Goal: Contribute content: Contribute content

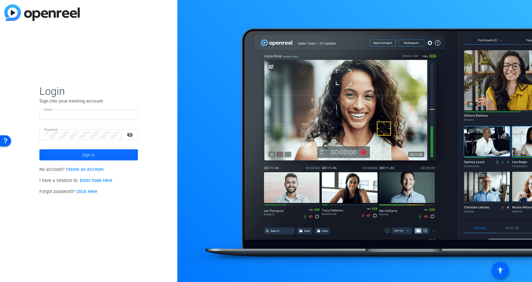
type input "[EMAIL_ADDRESS][DOMAIN_NAME]"
click at [90, 156] on span "Sign in" at bounding box center [88, 154] width 13 height 15
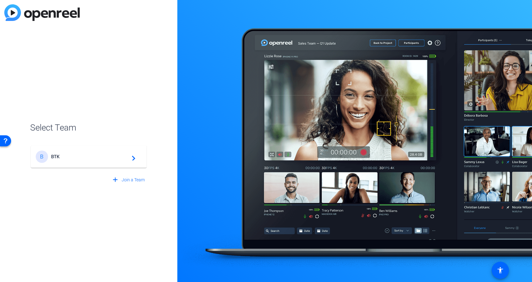
click at [56, 154] on span "BTK" at bounding box center [89, 157] width 77 height 6
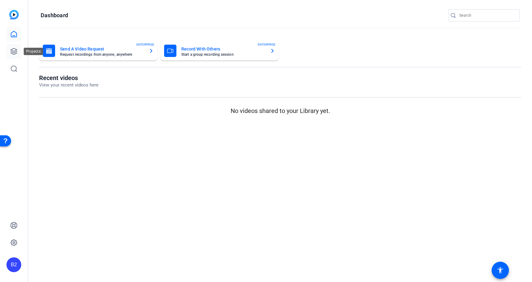
click at [15, 50] on icon at bounding box center [13, 51] width 7 height 7
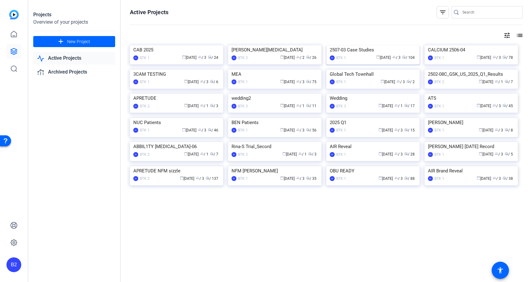
click at [374, 55] on div "2507-03 Case Studies" at bounding box center [373, 49] width 87 height 9
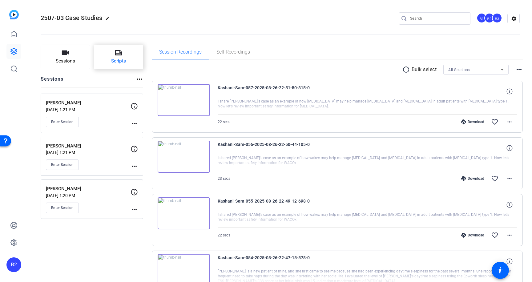
click at [121, 55] on icon at bounding box center [118, 52] width 7 height 7
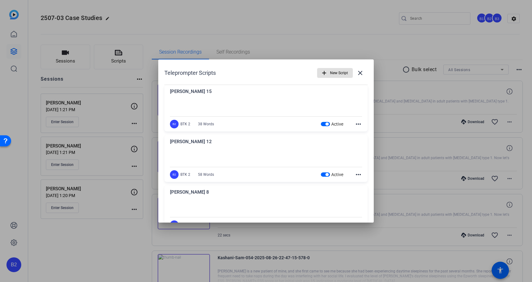
click at [326, 124] on span "button" at bounding box center [327, 124] width 3 height 3
click at [326, 174] on span "button" at bounding box center [327, 174] width 3 height 3
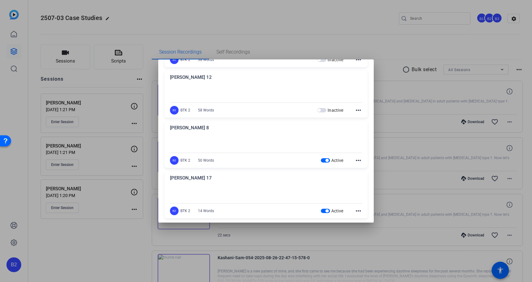
scroll to position [65, 0]
click at [326, 159] on span "button" at bounding box center [327, 159] width 3 height 3
click at [326, 209] on span "button" at bounding box center [327, 210] width 3 height 3
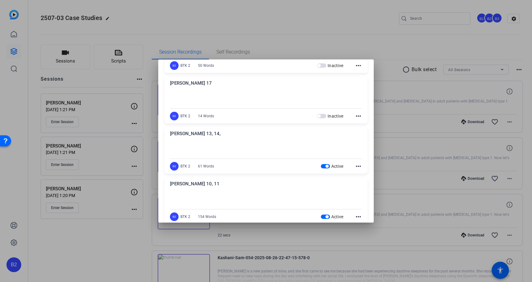
scroll to position [183, 0]
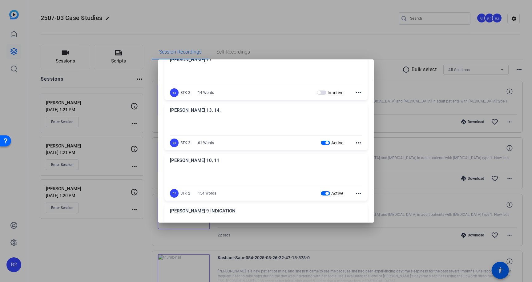
click at [326, 143] on span "button" at bounding box center [327, 142] width 3 height 3
click at [326, 193] on span "button" at bounding box center [327, 193] width 3 height 3
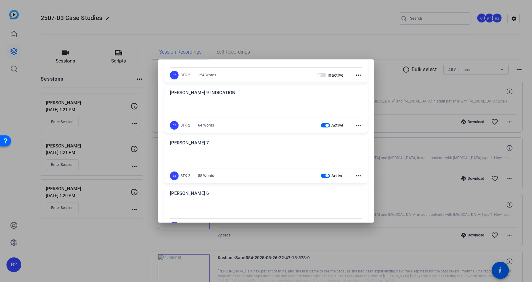
scroll to position [319, 0]
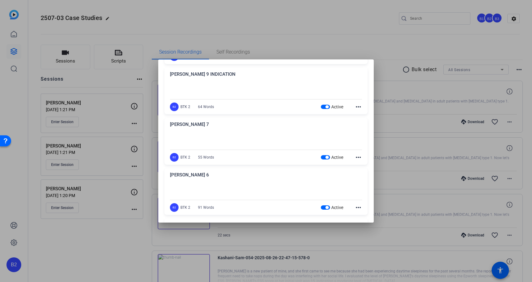
click at [326, 107] on span "button" at bounding box center [327, 106] width 3 height 3
drag, startPoint x: 324, startPoint y: 158, endPoint x: 338, endPoint y: 156, distance: 14.6
click at [326, 158] on span "button" at bounding box center [327, 157] width 3 height 3
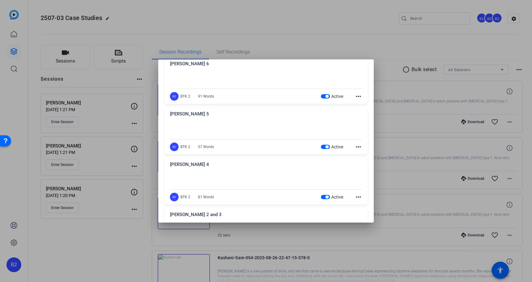
scroll to position [435, 0]
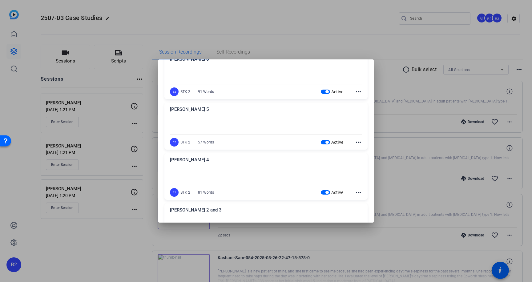
click at [325, 92] on span "button" at bounding box center [325, 92] width 9 height 4
click at [326, 142] on span "button" at bounding box center [327, 142] width 3 height 3
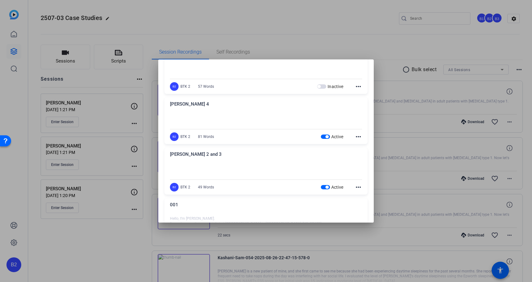
scroll to position [491, 0]
click at [326, 135] on span "button" at bounding box center [327, 136] width 3 height 3
click at [326, 186] on span "button" at bounding box center [327, 186] width 3 height 3
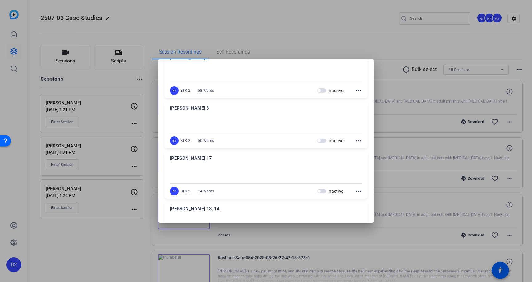
scroll to position [0, 0]
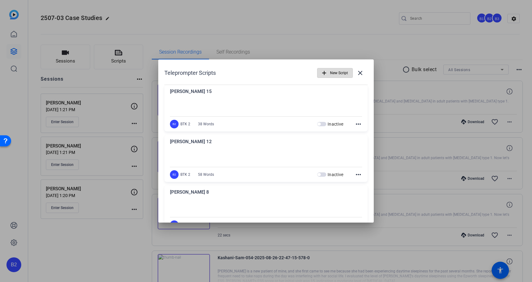
click at [331, 73] on span "New Script" at bounding box center [339, 73] width 18 height 12
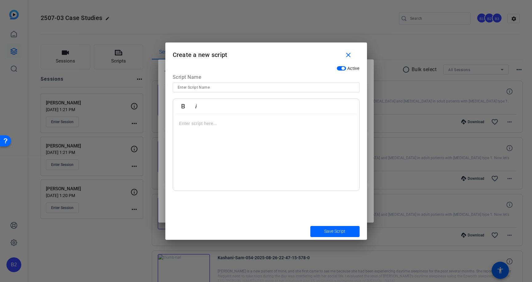
click at [189, 88] on input at bounding box center [266, 87] width 177 height 7
paste input "Jualynda"
click at [179, 123] on p at bounding box center [266, 123] width 174 height 7
click at [202, 87] on input "Jualynda" at bounding box center [266, 87] width 177 height 7
type input "Jualynda 2 OS"
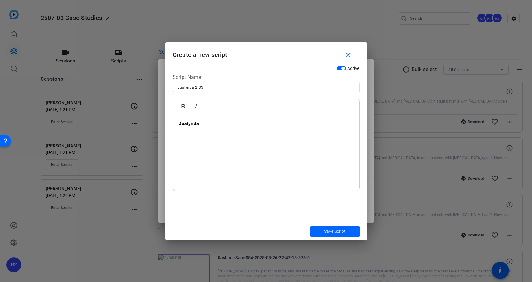
click at [185, 124] on strong "Jualynda" at bounding box center [189, 123] width 20 height 5
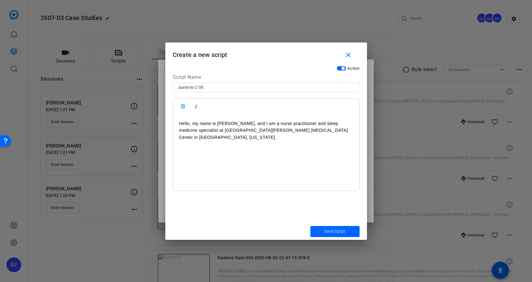
drag, startPoint x: 179, startPoint y: 124, endPoint x: 182, endPoint y: 119, distance: 5.7
click at [180, 124] on p "Hello, my name is [PERSON_NAME], and I am a nurse practitioner and sleep medici…" at bounding box center [266, 130] width 174 height 21
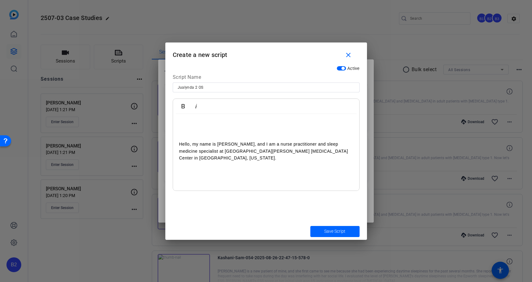
click at [193, 144] on p "Hello, my name is [PERSON_NAME], and I am a nurse practitioner and sleep medici…" at bounding box center [266, 151] width 174 height 21
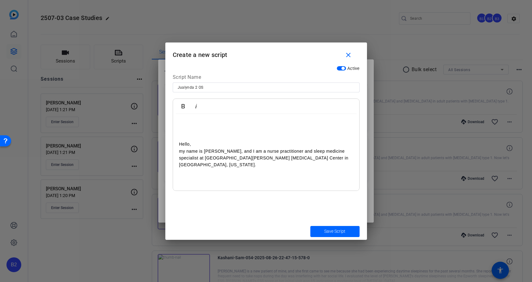
click at [239, 150] on p "my name is [PERSON_NAME], and I am a nurse practitioner and sleep medicine spec…" at bounding box center [266, 158] width 174 height 21
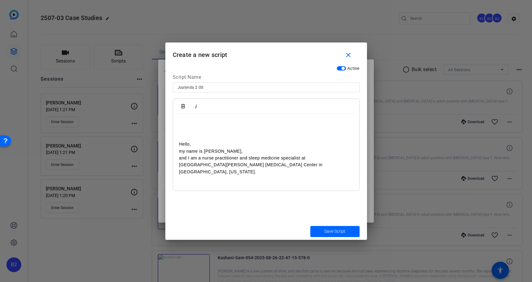
click at [303, 157] on p "and I am a nurse practitioner and sleep medicine specialist at [GEOGRAPHIC_DATA…" at bounding box center [266, 165] width 174 height 21
click at [264, 165] on p "at [GEOGRAPHIC_DATA][PERSON_NAME] [MEDICAL_DATA] Center in [GEOGRAPHIC_DATA], […" at bounding box center [266, 168] width 174 height 14
click at [238, 172] on p "in [GEOGRAPHIC_DATA], [US_STATE]." at bounding box center [266, 171] width 174 height 7
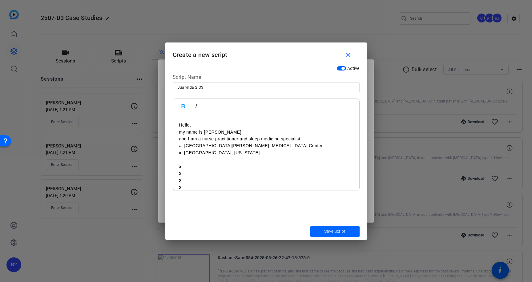
scroll to position [26, 0]
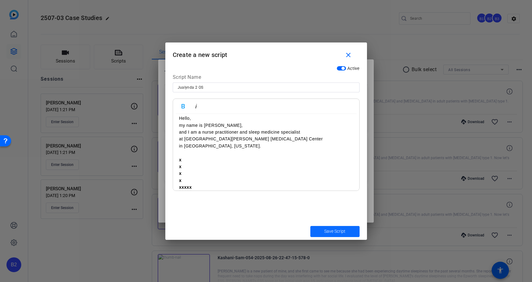
click at [338, 232] on span "Save Script" at bounding box center [334, 231] width 21 height 6
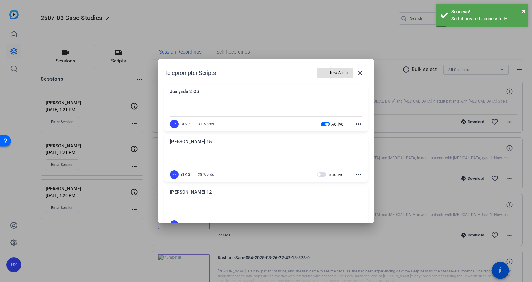
click at [178, 92] on div "Jualynda 2 OS" at bounding box center [266, 93] width 192 height 10
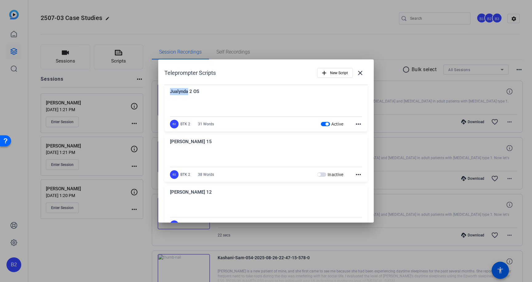
copy div "Jualynda"
click at [201, 91] on div "Jualynda 2 OS" at bounding box center [266, 93] width 192 height 10
drag, startPoint x: 200, startPoint y: 91, endPoint x: 167, endPoint y: 94, distance: 32.5
click at [167, 94] on div "Jualynda 2 OS Hello, my name is [PERSON_NAME], and I am a nurse practitioner an…" at bounding box center [265, 108] width 203 height 47
copy div "Jualynda 2 OS"
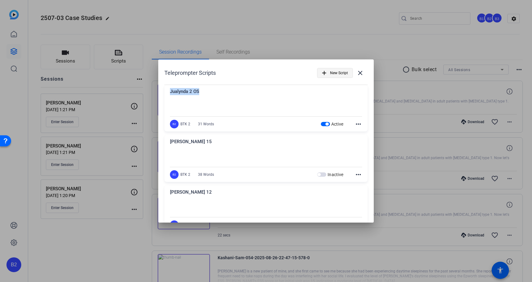
click at [336, 73] on span "New Script" at bounding box center [339, 73] width 18 height 12
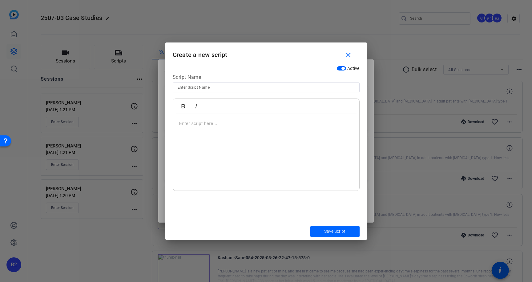
click at [191, 86] on input at bounding box center [266, 87] width 177 height 7
paste input "Jualynda 2 OS"
click at [197, 87] on input "Jualynda 2 OS" at bounding box center [266, 87] width 177 height 7
drag, startPoint x: 198, startPoint y: 87, endPoint x: 202, endPoint y: 87, distance: 4.1
click at [202, 87] on input "Jualynda 3 OS" at bounding box center [266, 87] width 177 height 7
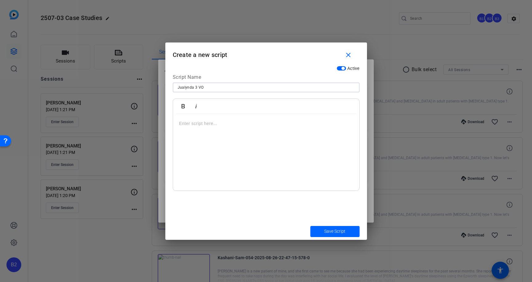
click at [179, 124] on p at bounding box center [266, 123] width 174 height 7
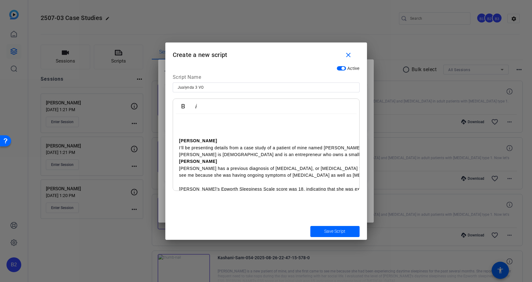
scroll to position [3, 0]
click at [196, 86] on input "Jualynda 3 VO" at bounding box center [266, 87] width 177 height 7
type input "Jualynda 3-4 VO"
drag, startPoint x: 178, startPoint y: 141, endPoint x: 218, endPoint y: 142, distance: 39.8
click at [218, 142] on div "[PERSON_NAME] I’ll be presenting details from a case study of a patient of mine…" at bounding box center [266, 172] width 186 height 123
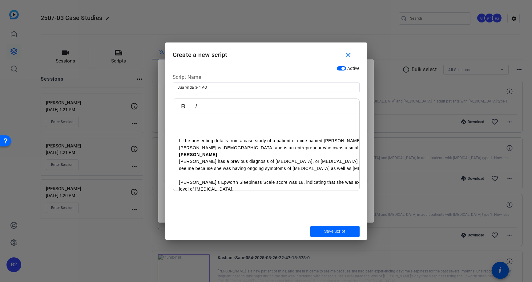
click at [268, 141] on p "I’ll be presenting details from a case study of a patient of mine named [PERSON…" at bounding box center [290, 144] width 222 height 14
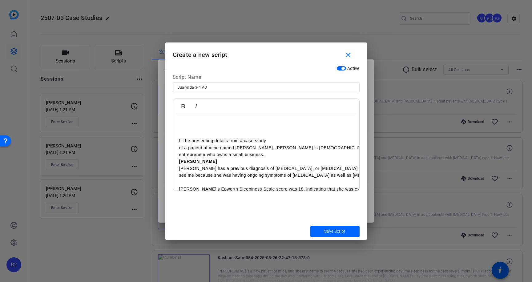
click at [253, 149] on p "of a patient of mine named [PERSON_NAME]. [PERSON_NAME] is [DEMOGRAPHIC_DATA] a…" at bounding box center [290, 151] width 222 height 14
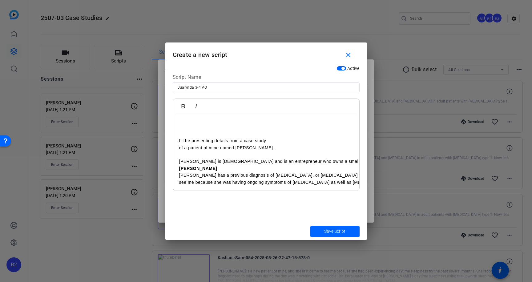
click at [333, 160] on p "[PERSON_NAME] is [DEMOGRAPHIC_DATA] and is an entrepreneur who owns a small bus…" at bounding box center [290, 161] width 222 height 7
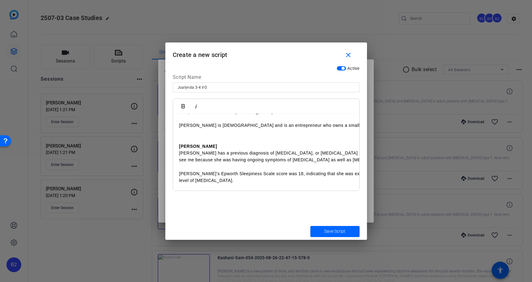
scroll to position [39, 0]
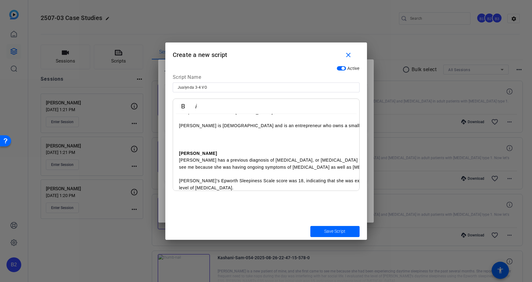
drag, startPoint x: 179, startPoint y: 146, endPoint x: 216, endPoint y: 152, distance: 37.2
click at [216, 152] on tbody "I’ll be presenting details from a case study of a patient of mine named [PERSON…" at bounding box center [290, 160] width 222 height 117
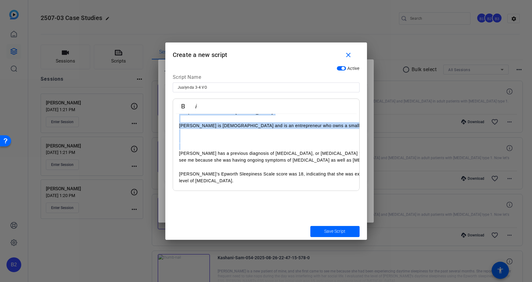
drag, startPoint x: 178, startPoint y: 146, endPoint x: 180, endPoint y: 150, distance: 4.1
click at [180, 150] on div "I’ll be presenting details from a case study of a patient of mine named [PERSON…" at bounding box center [266, 146] width 186 height 143
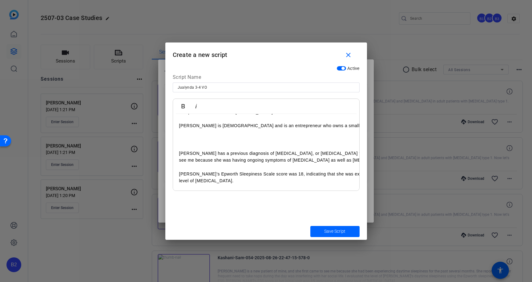
click at [181, 148] on p at bounding box center [290, 146] width 222 height 7
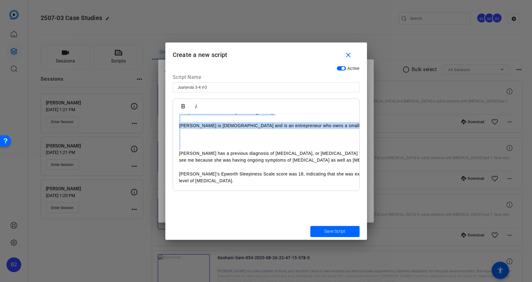
drag, startPoint x: 178, startPoint y: 147, endPoint x: 187, endPoint y: 148, distance: 8.4
click at [187, 148] on div "I’ll be presenting details from a case study of a patient of mine named [PERSON…" at bounding box center [266, 146] width 186 height 143
click at [186, 148] on p at bounding box center [290, 146] width 222 height 7
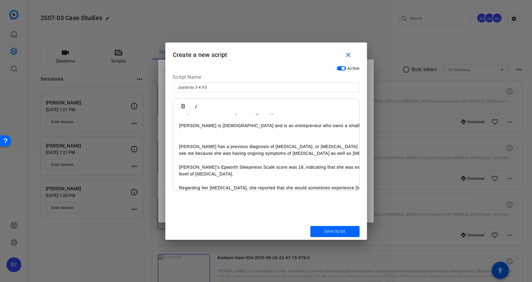
click at [308, 146] on p "[PERSON_NAME] has a previous diagnosis of [MEDICAL_DATA], or [MEDICAL_DATA] typ…" at bounding box center [290, 150] width 222 height 14
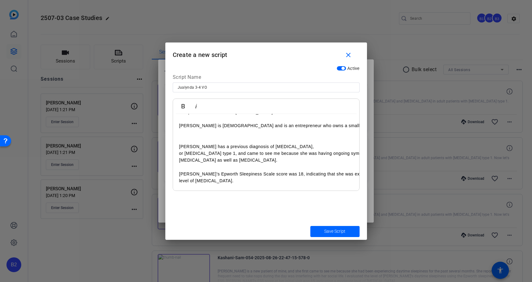
click at [224, 154] on p "or [MEDICAL_DATA] type 1, and came to see me because she was having ongoing sym…" at bounding box center [290, 157] width 222 height 14
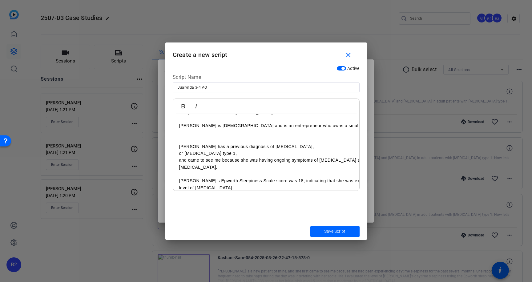
click at [324, 172] on p at bounding box center [290, 174] width 222 height 7
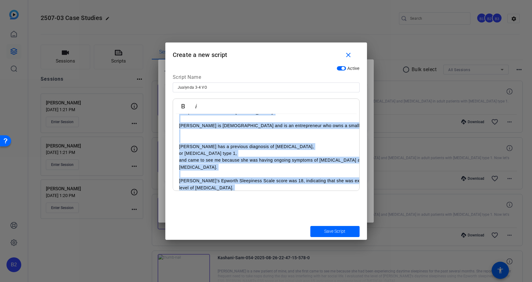
drag, startPoint x: 218, startPoint y: 191, endPoint x: 236, endPoint y: 192, distance: 17.6
click at [236, 192] on div "Active Script Name [PERSON_NAME] 3-4 VO Bold Italic I’ll be presenting details …" at bounding box center [266, 143] width 202 height 160
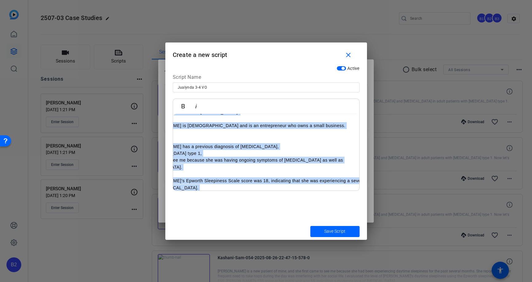
scroll to position [39, 45]
click at [338, 160] on p "and came to see me because she was having ongoing symptoms of [MEDICAL_DATA] as…" at bounding box center [249, 164] width 222 height 14
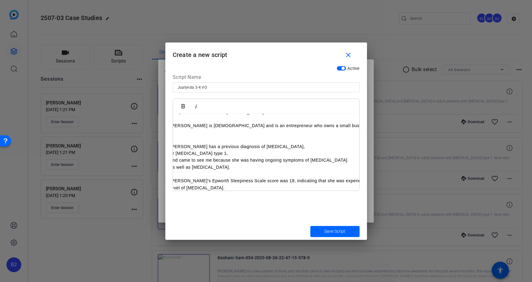
scroll to position [39, 0]
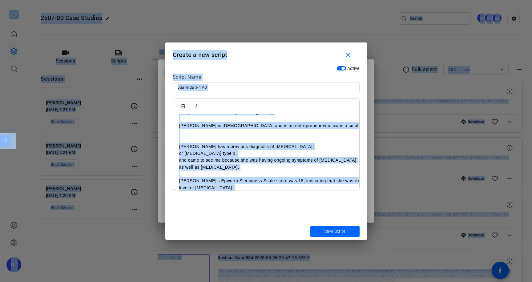
click at [262, 154] on p "or [MEDICAL_DATA] type 1," at bounding box center [290, 153] width 222 height 7
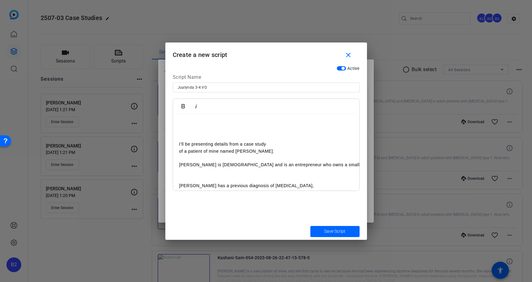
scroll to position [77, 45]
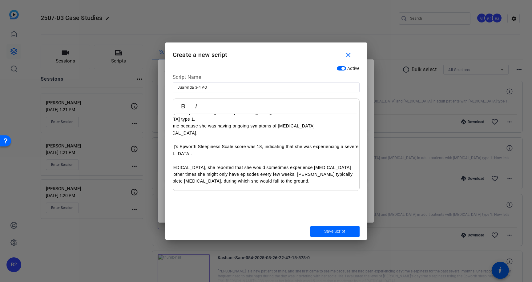
drag, startPoint x: 188, startPoint y: 144, endPoint x: 375, endPoint y: 209, distance: 198.1
click at [375, 209] on div "Teleprompter Scripts add New Script close Jualynda 2 OS Hello, my name is [PERS…" at bounding box center [266, 141] width 532 height 282
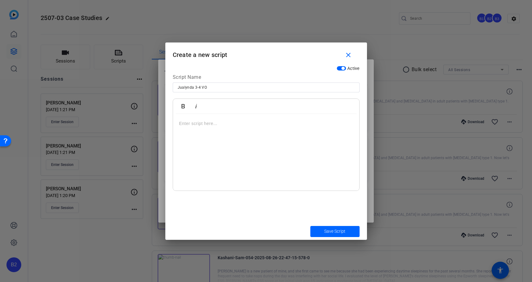
scroll to position [0, 0]
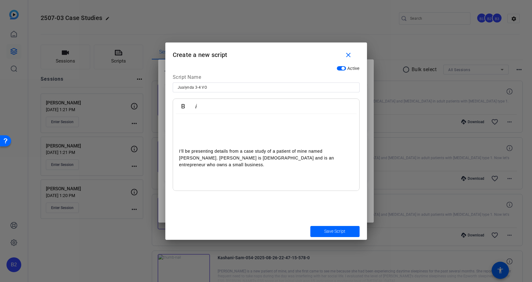
click at [340, 151] on p "I’ll be presenting details from a case study of a patient of mine named [PERSON…" at bounding box center [266, 158] width 174 height 21
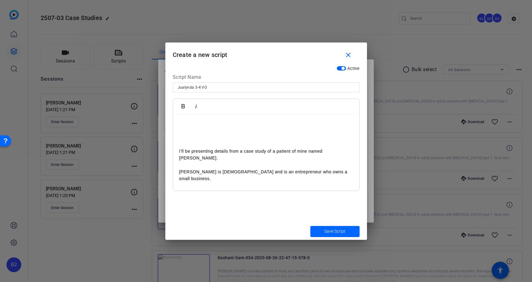
click at [332, 168] on p "[PERSON_NAME] is [DEMOGRAPHIC_DATA] and is an entrepreneur who owns a small bus…" at bounding box center [266, 175] width 174 height 14
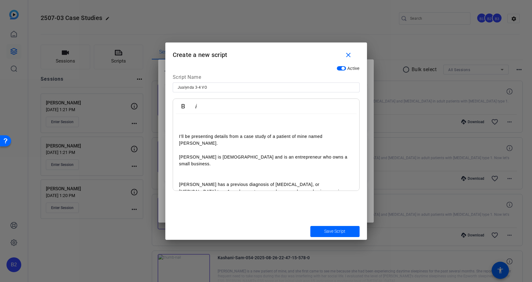
scroll to position [16, 0]
click at [179, 180] on p "[PERSON_NAME] has a previous diagnosis of [MEDICAL_DATA], or [MEDICAL_DATA] typ…" at bounding box center [266, 190] width 174 height 21
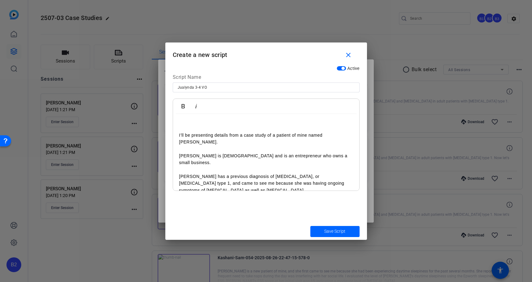
click at [307, 173] on p "[PERSON_NAME] has a previous diagnosis of [MEDICAL_DATA], or [MEDICAL_DATA] typ…" at bounding box center [266, 183] width 174 height 21
click at [225, 180] on p "or [MEDICAL_DATA] type 1, and came to see me because she was having ongoing sym…" at bounding box center [266, 187] width 174 height 14
click at [220, 187] on p "and came to see me because she was having ongoing symptoms of [MEDICAL_DATA] as…" at bounding box center [266, 194] width 174 height 14
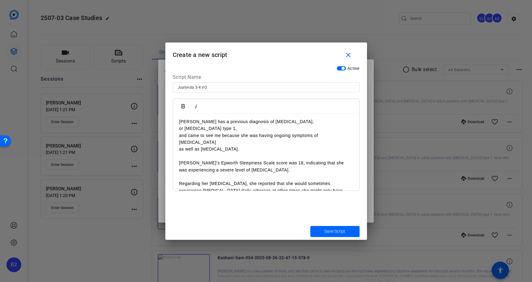
scroll to position [76, 0]
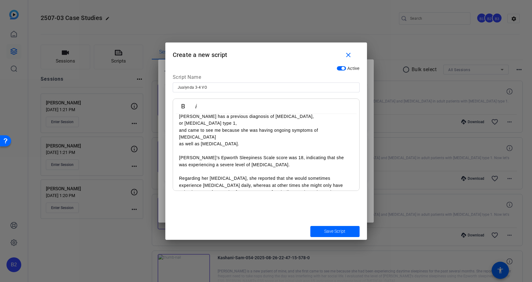
click at [283, 154] on p "[PERSON_NAME]’s Epworth Sleepiness Scale score was 18, indicating that she was …" at bounding box center [266, 161] width 174 height 14
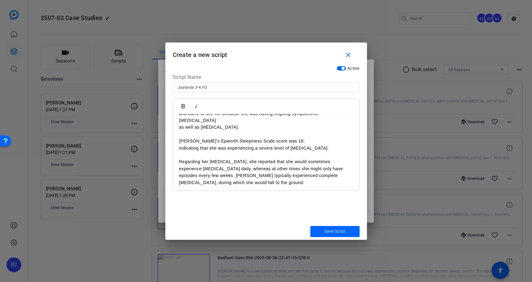
scroll to position [94, 0]
click at [231, 157] on p "Regarding her [MEDICAL_DATA], she reported that she would sometimes experience …" at bounding box center [266, 171] width 174 height 28
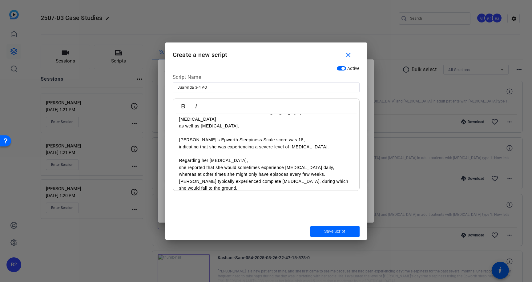
drag, startPoint x: 319, startPoint y: 160, endPoint x: 322, endPoint y: 157, distance: 3.9
click at [319, 164] on p "she reported that she would sometimes experience [MEDICAL_DATA] daily, whereas …" at bounding box center [266, 178] width 174 height 28
click at [328, 171] on p "whereas at other times she might only have episodes every few weeks. [PERSON_NA…" at bounding box center [266, 181] width 174 height 21
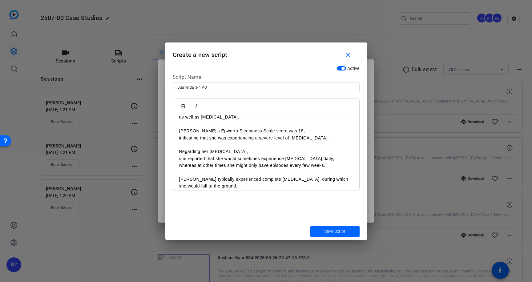
scroll to position [108, 0]
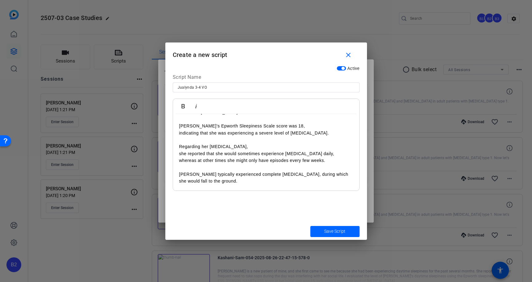
click at [282, 171] on p "[PERSON_NAME] typically experienced complete [MEDICAL_DATA], during which she w…" at bounding box center [266, 178] width 174 height 14
click at [269, 178] on p "during which she would fall to the ground." at bounding box center [266, 181] width 174 height 7
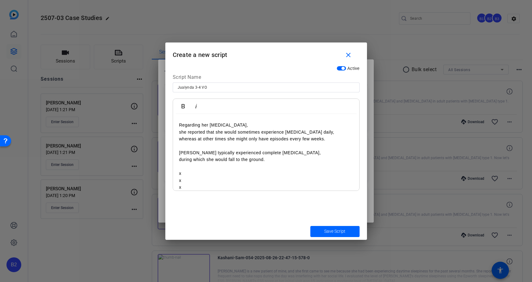
scroll to position [136, 0]
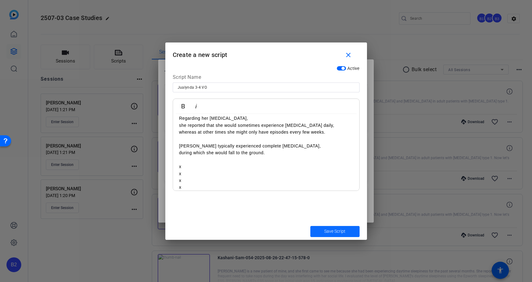
click at [338, 231] on span "Save Script" at bounding box center [334, 231] width 21 height 6
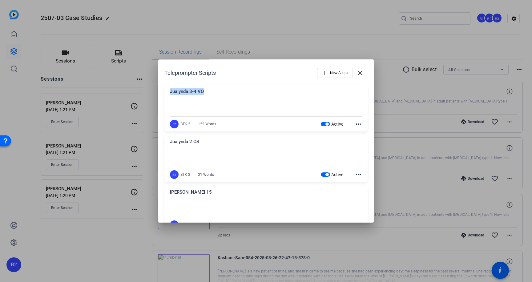
drag, startPoint x: 203, startPoint y: 90, endPoint x: 170, endPoint y: 90, distance: 33.3
click at [170, 90] on div "Jualynda 3-4 VO" at bounding box center [266, 93] width 192 height 10
copy div "Jualynda 3-4 VO"
click at [332, 74] on span "New Script" at bounding box center [339, 73] width 18 height 12
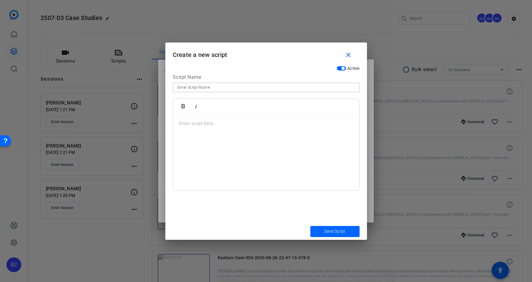
click at [220, 85] on input at bounding box center [266, 87] width 177 height 7
paste input "Jualynda 3-4 VO"
drag, startPoint x: 194, startPoint y: 87, endPoint x: 199, endPoint y: 87, distance: 4.9
click at [199, 87] on input "Jualynda 3-4 VO" at bounding box center [266, 87] width 177 height 7
type input "Jualynda 5 VO"
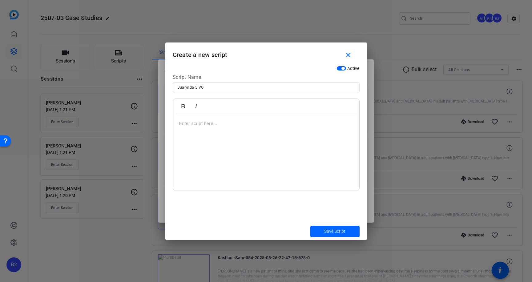
click at [179, 123] on div at bounding box center [266, 152] width 186 height 77
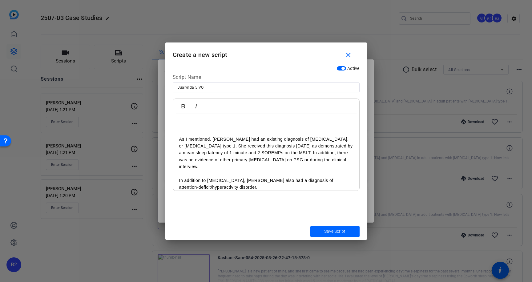
click at [214, 139] on p "As I mentioned, [PERSON_NAME] had an existing diagnosis of [MEDICAL_DATA], or […" at bounding box center [266, 153] width 174 height 34
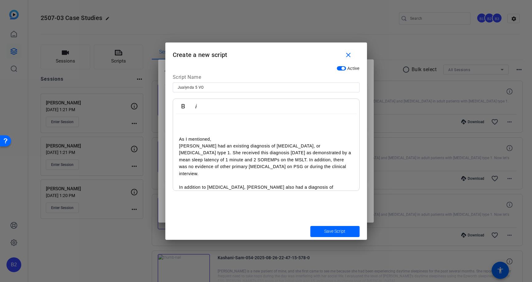
click at [309, 144] on p "[PERSON_NAME] had an existing diagnosis of [MEDICAL_DATA], or [MEDICAL_DATA] ty…" at bounding box center [266, 160] width 174 height 34
click at [225, 153] on p "or [MEDICAL_DATA] type 1. She received this diagnosis [DATE] as demonstrated by…" at bounding box center [266, 163] width 174 height 28
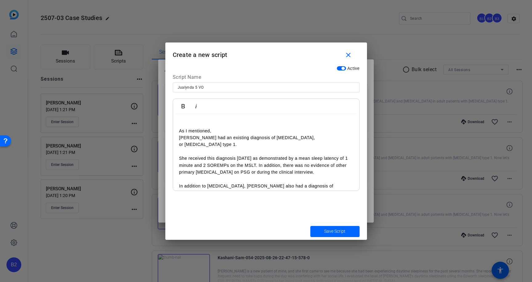
scroll to position [32, 0]
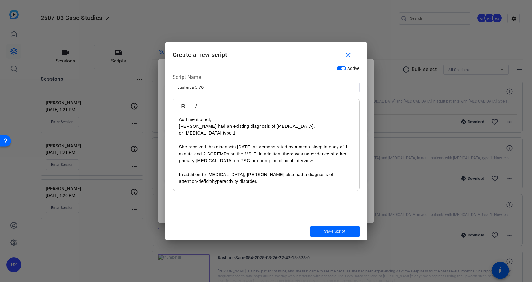
click at [265, 146] on p "She received this diagnosis [DATE] as demonstrated by a mean sleep latency of 1…" at bounding box center [266, 154] width 174 height 21
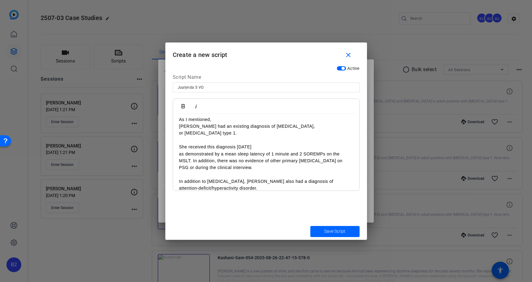
click at [193, 160] on p "as demonstrated by a mean sleep latency of 1 minute and 2 SOREMPs on the MSLT. …" at bounding box center [266, 161] width 174 height 21
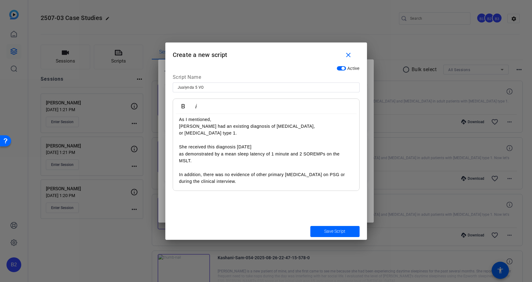
click at [203, 173] on p "In addition, there was no evidence of other primary [MEDICAL_DATA] on PSG or du…" at bounding box center [266, 178] width 174 height 14
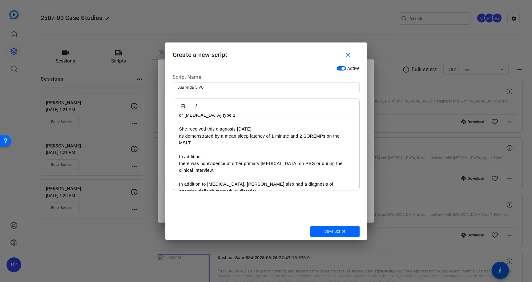
scroll to position [59, 0]
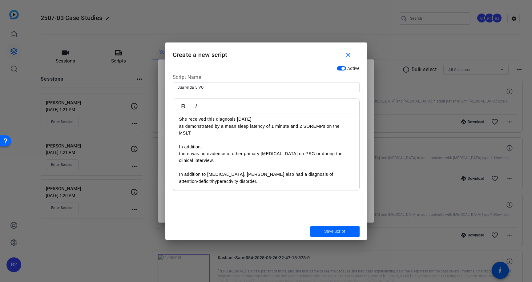
click at [233, 174] on p "In addition to [MEDICAL_DATA], [PERSON_NAME] also had a diagnosis of attention-…" at bounding box center [266, 178] width 174 height 14
click at [324, 181] on p "[PERSON_NAME] also had a diagnosis of attention-deficit/hyperactivity disorder." at bounding box center [266, 181] width 174 height 7
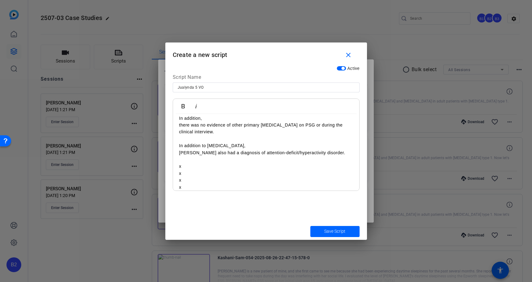
scroll to position [95, 0]
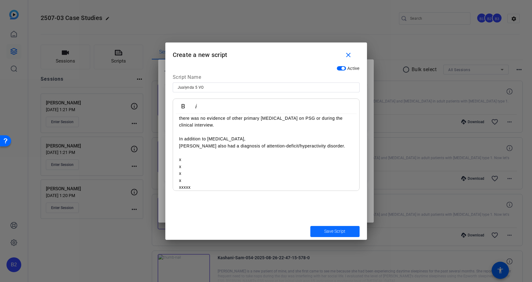
click at [339, 231] on span "Save Script" at bounding box center [334, 231] width 21 height 6
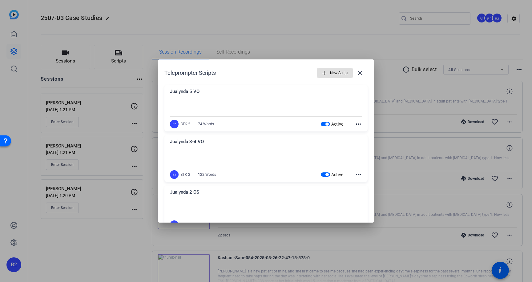
click at [340, 74] on span "New Script" at bounding box center [339, 73] width 18 height 12
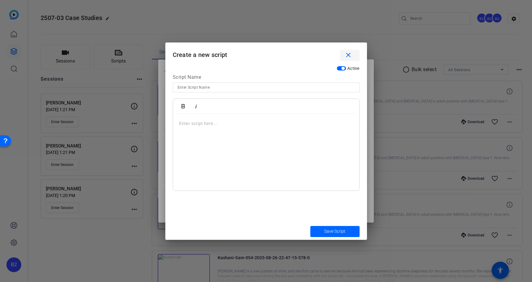
click at [351, 56] on mat-icon "close" at bounding box center [349, 55] width 8 height 8
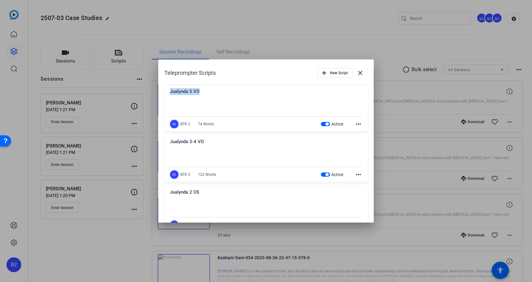
drag, startPoint x: 201, startPoint y: 91, endPoint x: 169, endPoint y: 94, distance: 32.2
click at [169, 94] on div "Jualynda 5 VO As I mentioned, [PERSON_NAME] had an existing diagnosis of [MEDIC…" at bounding box center [265, 108] width 203 height 47
copy div "Jualynda 5 VO"
click at [338, 71] on span "New Script" at bounding box center [339, 73] width 18 height 12
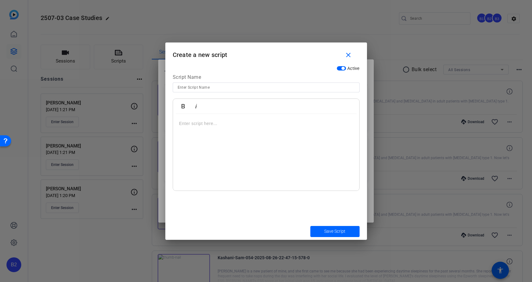
click at [184, 87] on input at bounding box center [266, 87] width 177 height 7
paste input "Jualynda 5 VO"
click at [194, 87] on input "Jualynda 5 VO" at bounding box center [266, 87] width 177 height 7
type input "Jualynda 6 VO"
click at [178, 124] on div at bounding box center [266, 152] width 186 height 77
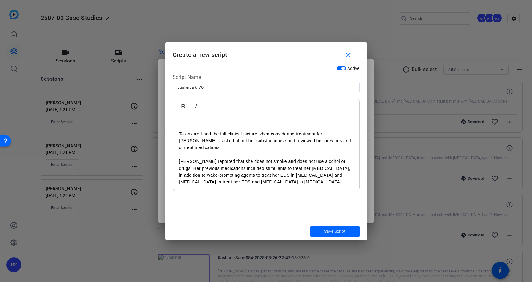
scroll to position [17, 0]
click at [340, 133] on p "To ensure I had the full clinical picture when considering treatment for [PERSO…" at bounding box center [266, 141] width 174 height 21
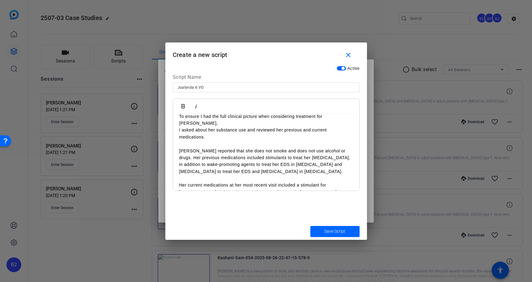
scroll to position [39, 0]
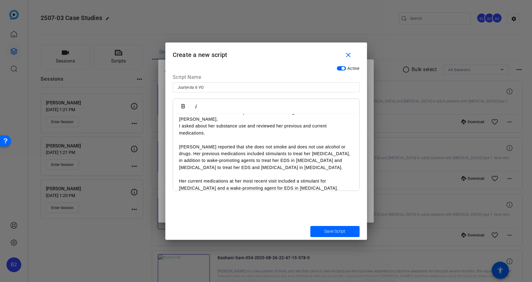
drag, startPoint x: 339, startPoint y: 138, endPoint x: 342, endPoint y: 136, distance: 4.1
click at [339, 144] on p "[PERSON_NAME] reported that she does not smoke and does not use alcohol or drug…" at bounding box center [266, 158] width 174 height 28
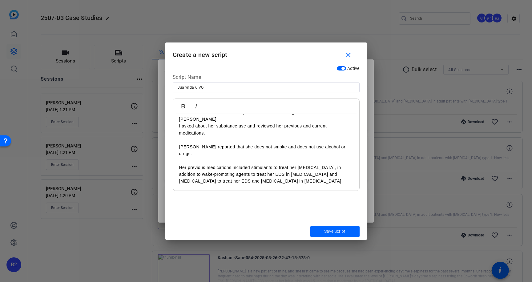
click at [314, 164] on p "Her previous medications included stimulants to treat her [MEDICAL_DATA], in ad…" at bounding box center [266, 174] width 174 height 21
click at [321, 171] on p "in addition to wake-promoting agents to treat her EDS in [MEDICAL_DATA] and [ME…" at bounding box center [266, 178] width 174 height 14
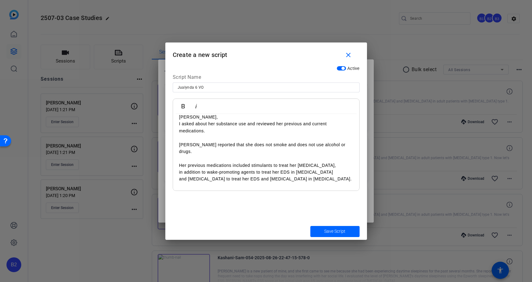
scroll to position [46, 0]
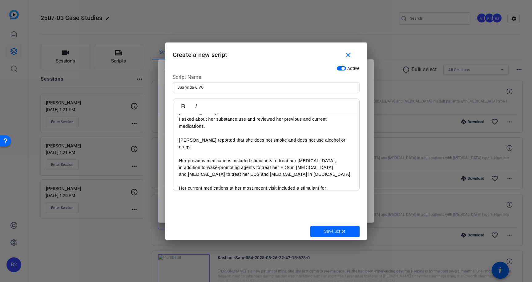
click at [342, 185] on p "Her current medications at her most recent visit included a stimulant for [MEDI…" at bounding box center [266, 192] width 174 height 14
click at [288, 199] on p "and a wake-promoting agent for EDS in [MEDICAL_DATA]." at bounding box center [266, 202] width 174 height 7
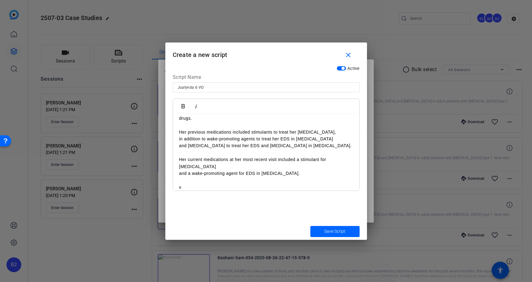
scroll to position [81, 0]
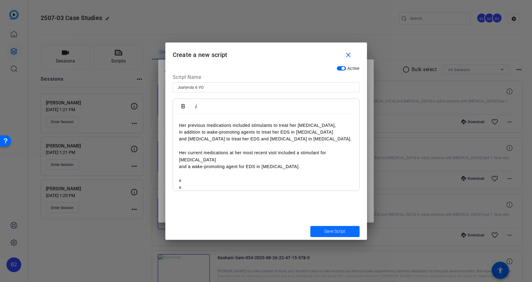
click at [334, 231] on span "Save Script" at bounding box center [334, 231] width 21 height 6
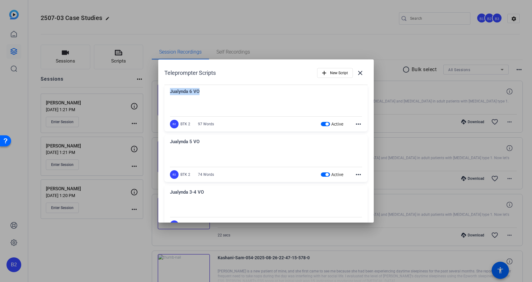
drag, startPoint x: 200, startPoint y: 91, endPoint x: 162, endPoint y: 95, distance: 38.7
copy div "Jualynda 6 VO"
click at [338, 72] on span "New Script" at bounding box center [339, 73] width 18 height 12
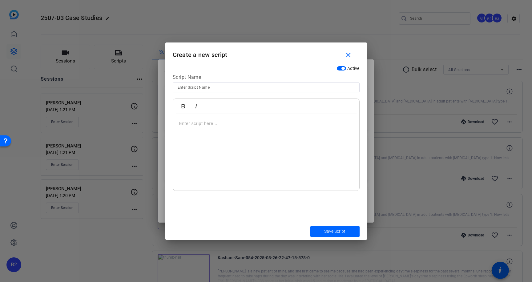
click at [199, 87] on input at bounding box center [266, 87] width 177 height 7
paste input "Jualynda 6 VO"
drag, startPoint x: 195, startPoint y: 87, endPoint x: 210, endPoint y: 87, distance: 15.1
click at [210, 87] on input "Jualynda 6 VO" at bounding box center [266, 87] width 177 height 7
type input "Jualynda 7 OS"
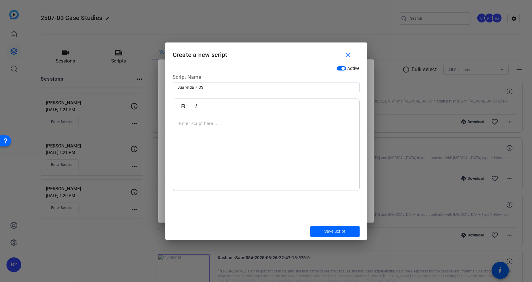
click at [179, 124] on p at bounding box center [266, 123] width 174 height 7
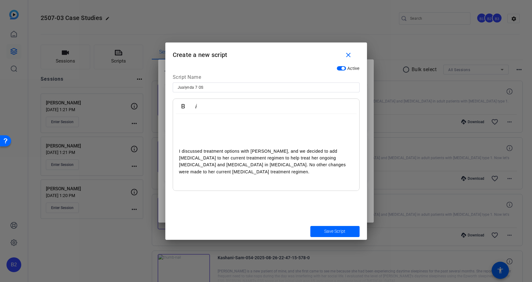
click at [268, 152] on p "I discussed treatment options with [PERSON_NAME], and we decided to add [MEDICA…" at bounding box center [266, 162] width 174 height 28
click at [320, 164] on p "and we decided to add [MEDICAL_DATA] to her current treatment regimen to help t…" at bounding box center [266, 165] width 174 height 21
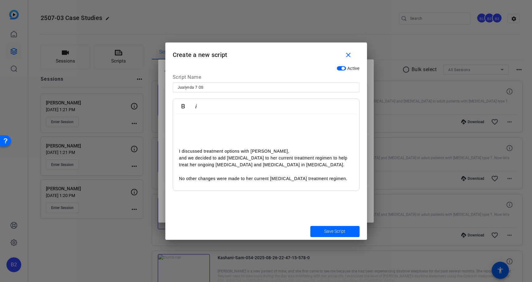
click at [337, 178] on p "No other changes were made to her current [MEDICAL_DATA] treatment regimen." at bounding box center [266, 178] width 174 height 7
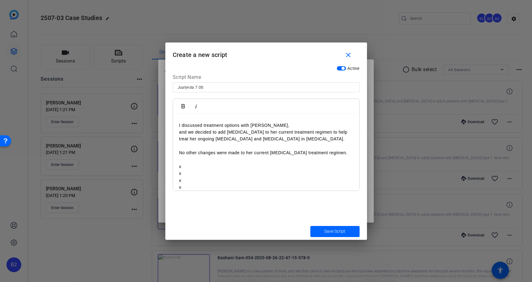
scroll to position [33, 0]
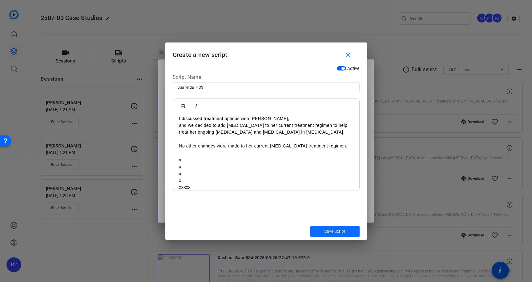
click at [341, 231] on span "Save Script" at bounding box center [334, 231] width 21 height 6
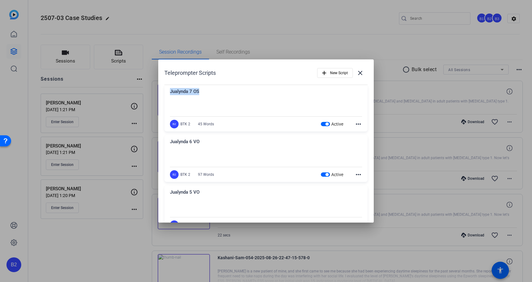
drag, startPoint x: 203, startPoint y: 91, endPoint x: 168, endPoint y: 93, distance: 34.5
click at [168, 93] on div "Jualynda 7 OS I discussed treatment options with [PERSON_NAME], and we decided …" at bounding box center [265, 108] width 203 height 47
copy div "Jualynda 7 OS"
click at [334, 73] on span "New Script" at bounding box center [339, 73] width 18 height 12
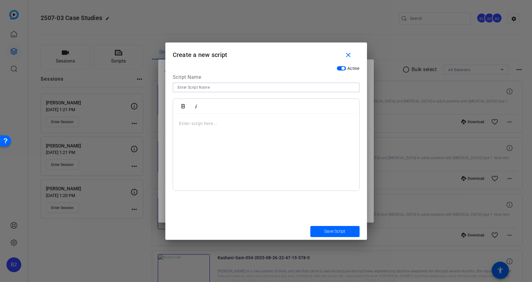
click at [195, 87] on input at bounding box center [266, 87] width 177 height 7
paste input "Jualynda 7 OS"
drag, startPoint x: 195, startPoint y: 86, endPoint x: 207, endPoint y: 88, distance: 12.7
click at [207, 88] on input "Jualynda 7 OS" at bounding box center [266, 87] width 177 height 7
click at [180, 124] on p at bounding box center [266, 123] width 174 height 7
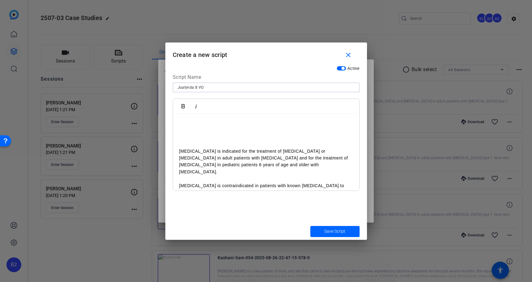
click at [209, 88] on input "Jualynda 8 VO" at bounding box center [266, 87] width 177 height 7
type input "Jualynda 8 VO indication"
click at [324, 151] on p "[MEDICAL_DATA] is indicated for the treatment of [MEDICAL_DATA] or [MEDICAL_DAT…" at bounding box center [266, 162] width 174 height 28
click at [206, 157] on p "or [MEDICAL_DATA] in adult patients with [MEDICAL_DATA] and for the treatment o…" at bounding box center [266, 165] width 174 height 21
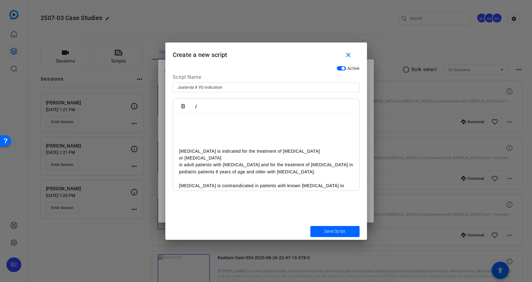
click at [247, 165] on p "in adult patients with [MEDICAL_DATA] and for the treatment of [MEDICAL_DATA] i…" at bounding box center [266, 168] width 174 height 14
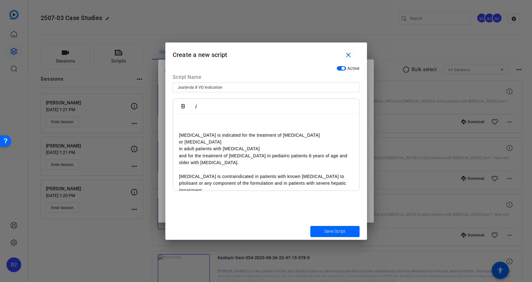
scroll to position [18, 0]
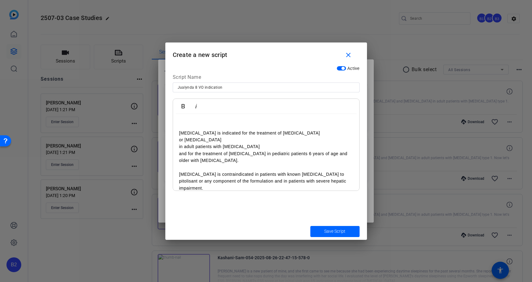
click at [333, 153] on p "and for the treatment of [MEDICAL_DATA] in pediatric patients 6 years of age an…" at bounding box center [266, 157] width 174 height 14
click at [339, 174] on p "[MEDICAL_DATA] is contraindicated in patients with known [MEDICAL_DATA] to pito…" at bounding box center [266, 181] width 174 height 21
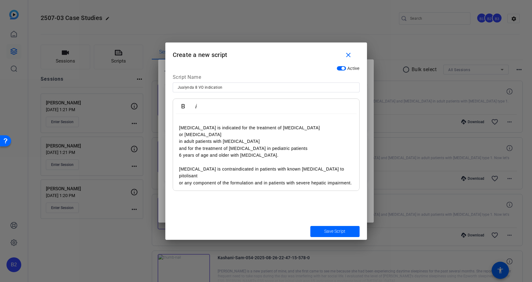
scroll to position [25, 0]
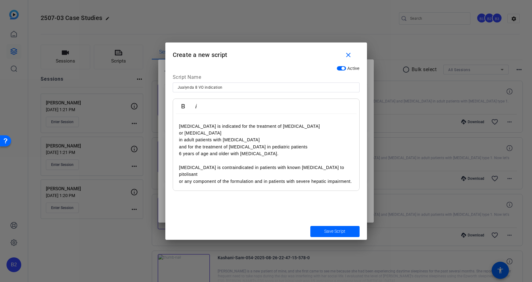
click at [256, 178] on p "or any component of the formulation and in patients with severe hepatic impairm…" at bounding box center [266, 181] width 174 height 7
click at [285, 185] on p "and in patients with severe hepatic impairment." at bounding box center [266, 188] width 174 height 7
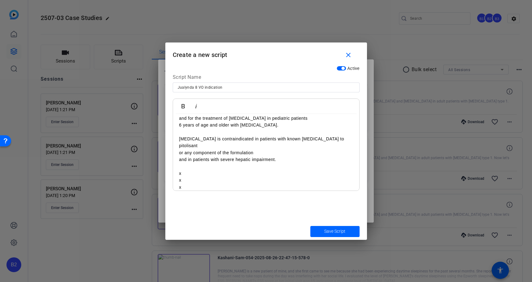
scroll to position [60, 0]
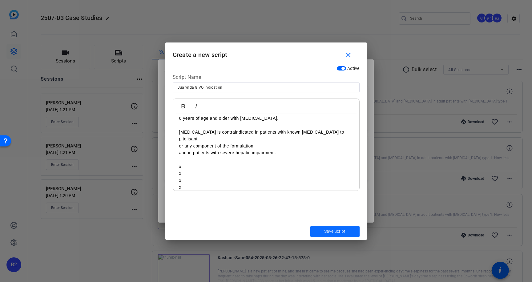
click at [338, 230] on span "Save Script" at bounding box center [334, 231] width 21 height 6
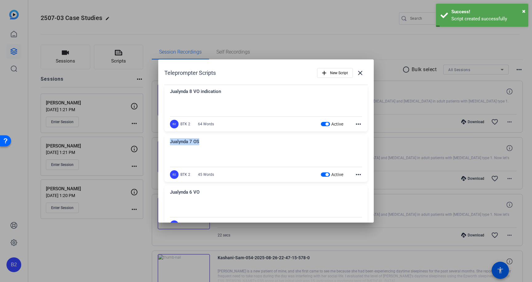
drag, startPoint x: 171, startPoint y: 143, endPoint x: 199, endPoint y: 143, distance: 28.3
click at [199, 143] on div "Jualynda 7 OS" at bounding box center [266, 143] width 192 height 10
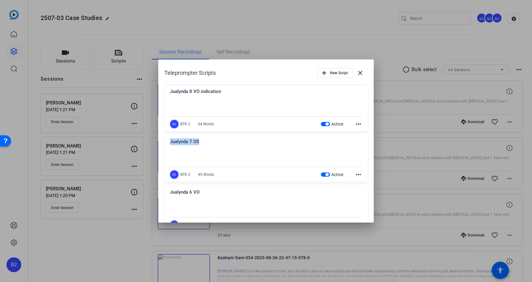
copy div "Jualynda 7 OS"
click at [340, 72] on span "New Script" at bounding box center [339, 73] width 18 height 12
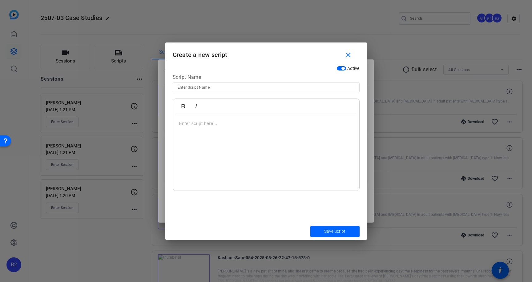
click at [200, 89] on input at bounding box center [266, 87] width 177 height 7
paste input "Jualynda 7 OS"
drag, startPoint x: 195, startPoint y: 88, endPoint x: 209, endPoint y: 87, distance: 14.5
click at [209, 87] on input "Jualynda 7 OS" at bounding box center [266, 87] width 177 height 7
type input "Jualynda 9 - 10 VO"
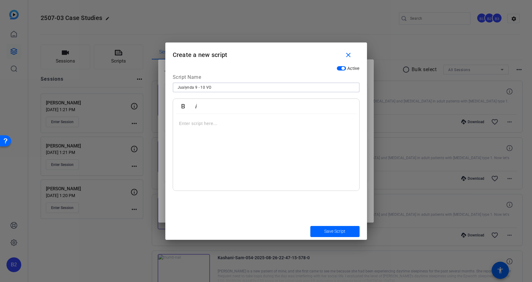
click at [180, 123] on p at bounding box center [266, 123] width 174 height 7
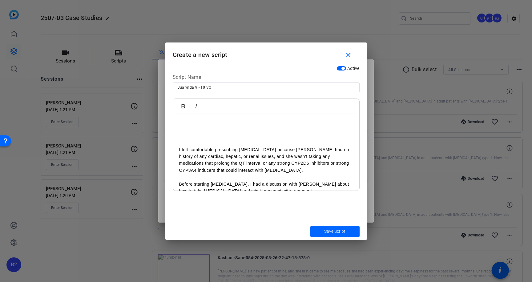
scroll to position [0, 0]
click at [198, 158] on p "I felt comfortable prescribing [MEDICAL_DATA] because [PERSON_NAME] had no hist…" at bounding box center [266, 162] width 174 height 28
drag, startPoint x: 197, startPoint y: 158, endPoint x: 203, endPoint y: 155, distance: 7.0
click at [197, 158] on p "I felt comfortable prescribing [MEDICAL_DATA] because [PERSON_NAME] had no hist…" at bounding box center [266, 162] width 174 height 28
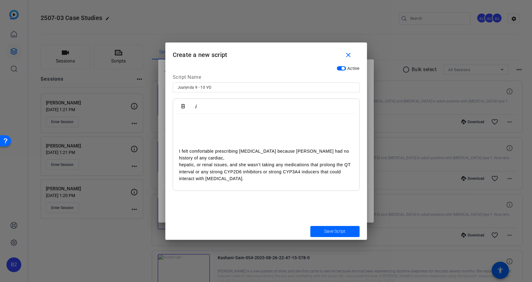
click at [197, 166] on p "hepatic, or renal issues, and she wasn’t taking any medications that prolong th…" at bounding box center [266, 171] width 174 height 21
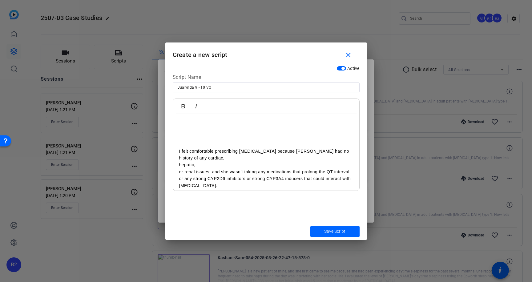
click at [213, 171] on p "or renal issues, and she wasn’t taking any medications that prolong the QT inte…" at bounding box center [266, 178] width 174 height 21
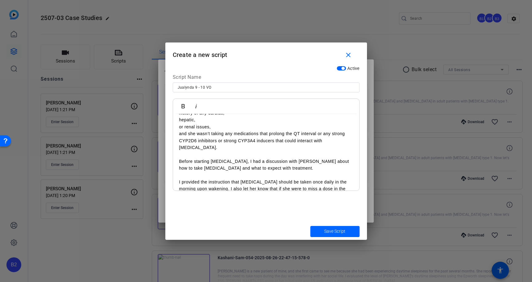
scroll to position [41, 0]
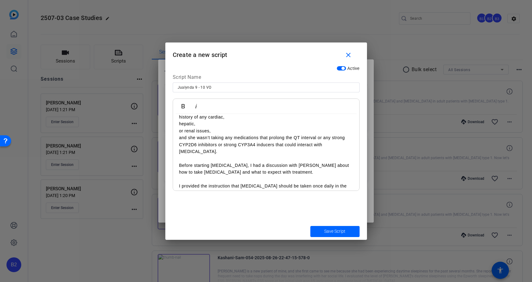
click at [318, 137] on p "and she wasn’t taking any medications that prolong the QT interval or any stron…" at bounding box center [266, 144] width 174 height 21
click at [248, 145] on p "or any strong CYP2D6 inhibitors or strong CYP3A4 inducers that could interact w…" at bounding box center [266, 148] width 174 height 14
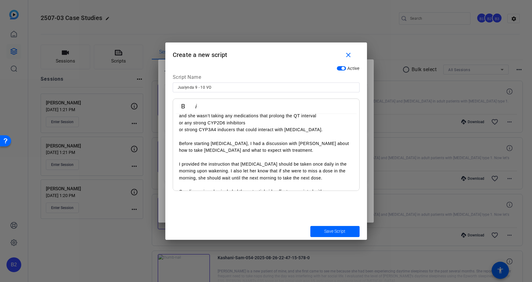
scroll to position [63, 0]
click at [229, 143] on p "Before starting [MEDICAL_DATA], I had a discussion with [PERSON_NAME] about how…" at bounding box center [266, 147] width 174 height 14
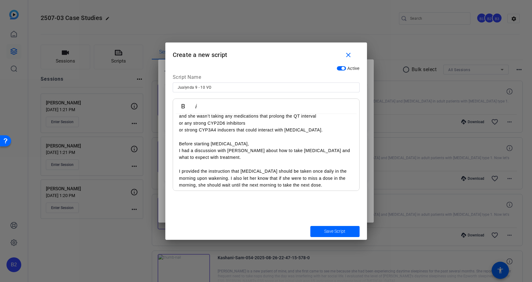
click at [297, 150] on p "I had a discussion with [PERSON_NAME] about how to take [MEDICAL_DATA] and what…" at bounding box center [266, 154] width 174 height 14
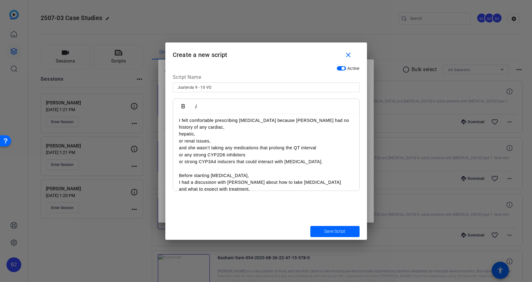
scroll to position [31, 0]
click at [310, 161] on p "or strong CYP3A4 inducers that could interact with [MEDICAL_DATA]." at bounding box center [266, 161] width 174 height 7
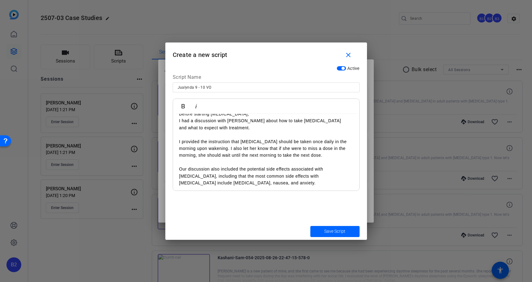
scroll to position [101, 0]
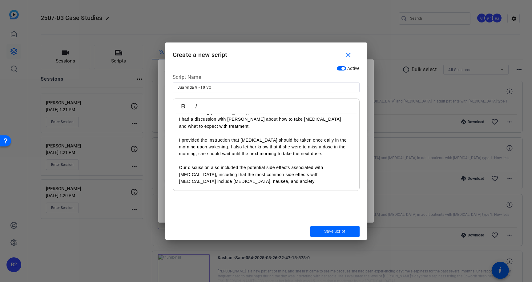
click at [213, 146] on p "I provided the instruction that [MEDICAL_DATA] should be taken once daily in th…" at bounding box center [266, 147] width 174 height 21
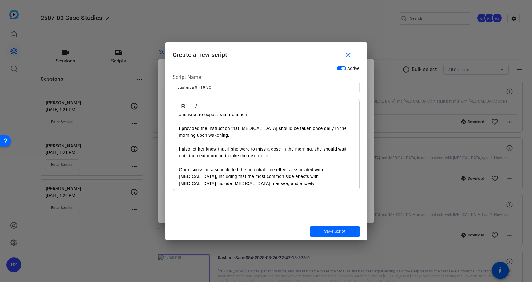
scroll to position [115, 0]
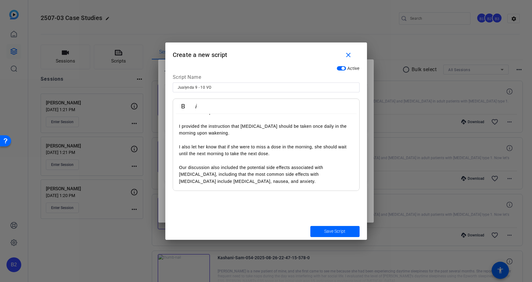
click at [314, 148] on p "I also let her know that if she were to miss a dose in the morning, she should …" at bounding box center [266, 151] width 174 height 14
click at [342, 166] on p "Our discussion also included the potential side effects associated with [MEDICA…" at bounding box center [266, 174] width 174 height 21
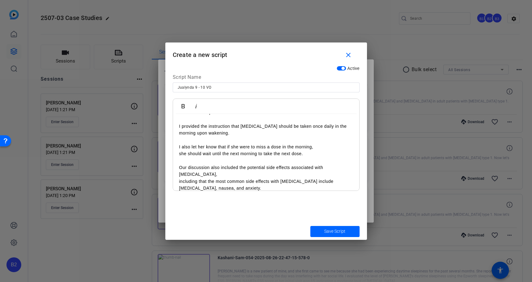
click at [333, 178] on p "including that the most common side effects with [MEDICAL_DATA] include [MEDICA…" at bounding box center [266, 185] width 174 height 14
click at [197, 192] on p "nausea, and anxiety." at bounding box center [266, 195] width 174 height 7
click at [209, 198] on p "and anxiety." at bounding box center [266, 201] width 174 height 7
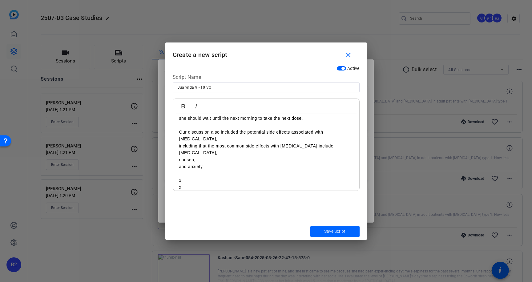
scroll to position [157, 0]
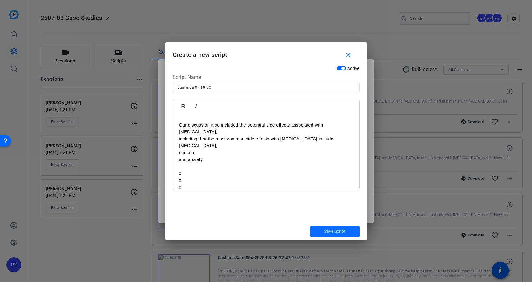
click at [332, 233] on span "Save Script" at bounding box center [334, 231] width 21 height 6
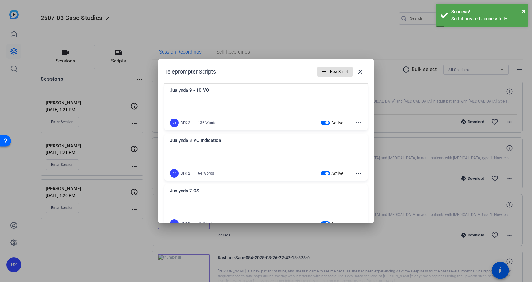
scroll to position [0, 0]
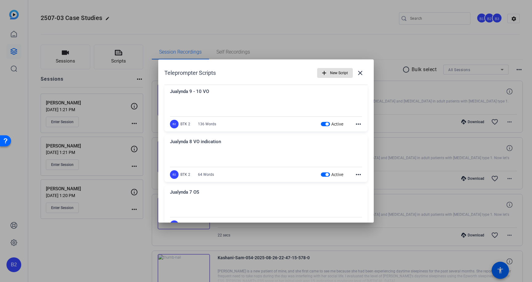
click at [355, 124] on mat-icon "more_horiz" at bounding box center [358, 123] width 7 height 7
click at [363, 132] on span "Edit" at bounding box center [368, 133] width 25 height 7
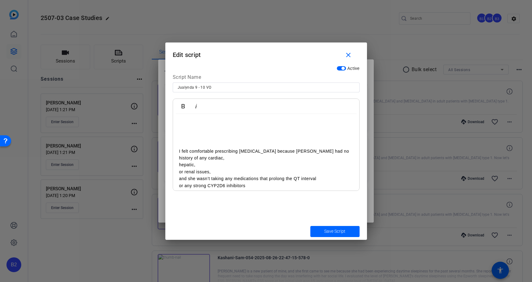
click at [198, 87] on input "Jualynda 9 - 10 VO" at bounding box center [266, 87] width 177 height 7
type input "Jualynda 9-10 VO"
click at [343, 233] on span "Save Script" at bounding box center [334, 231] width 21 height 6
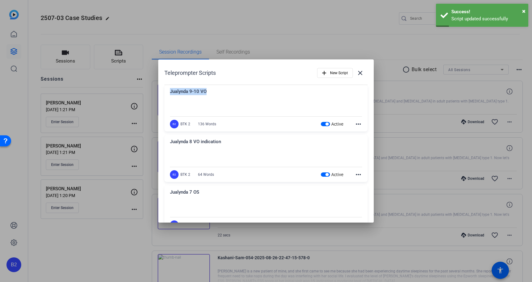
drag, startPoint x: 208, startPoint y: 90, endPoint x: 171, endPoint y: 94, distance: 37.5
click at [171, 94] on div "Jualynda 9-10 VO" at bounding box center [266, 93] width 192 height 10
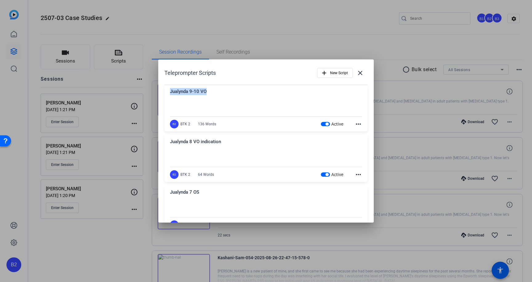
copy div "Jualynda 9-10 VO"
click at [334, 72] on span "New Script" at bounding box center [339, 73] width 18 height 12
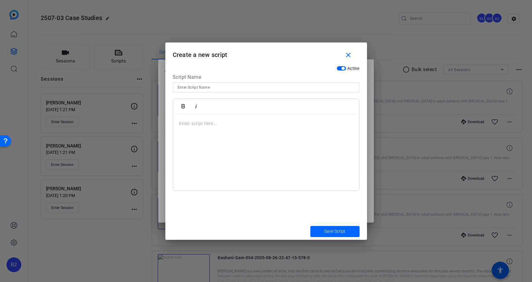
click at [198, 88] on input at bounding box center [266, 87] width 177 height 7
paste input "Jualynda 9-10 VO"
drag, startPoint x: 195, startPoint y: 87, endPoint x: 214, endPoint y: 88, distance: 19.7
click at [214, 88] on input "Jualynda 9-10 VO" at bounding box center [266, 87] width 177 height 7
type input "Jualynda 11 VO"
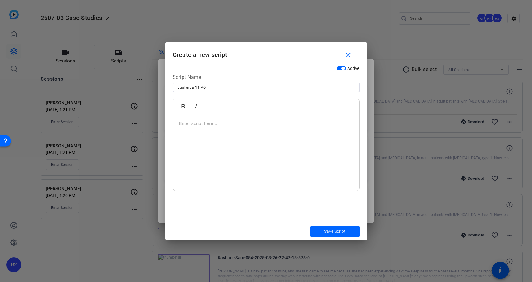
click at [180, 122] on p at bounding box center [266, 123] width 174 height 7
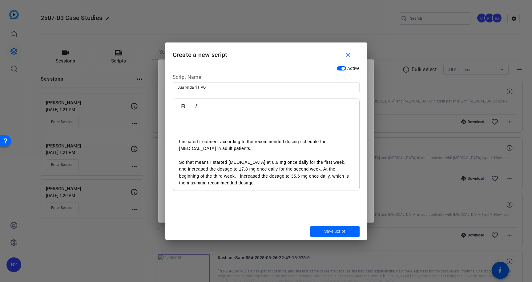
scroll to position [11, 0]
click at [210, 160] on p "So that means I started [MEDICAL_DATA] at 8.9 mg once daily for the first week,…" at bounding box center [266, 171] width 174 height 28
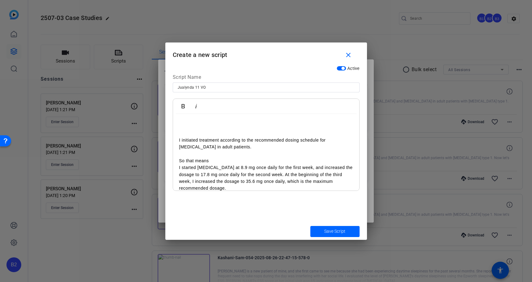
click at [294, 167] on p "I started [MEDICAL_DATA] at 8.9 mg once daily for the first week, and increased…" at bounding box center [266, 178] width 174 height 28
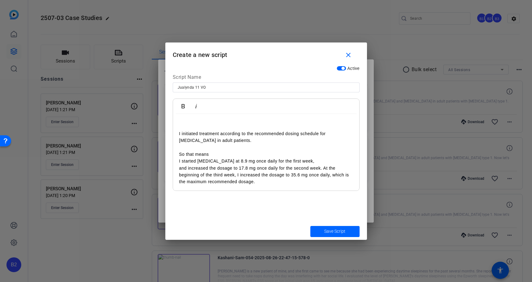
scroll to position [18, 0]
click at [325, 167] on p "and increased the dosage to 17.8 mg once daily for the second week. At the begi…" at bounding box center [266, 174] width 174 height 21
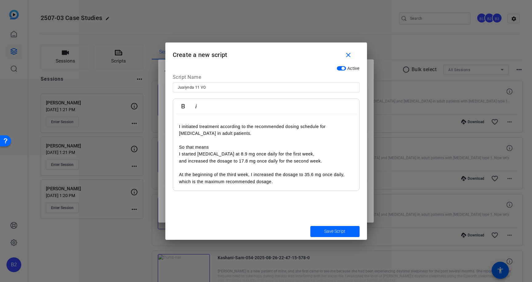
scroll to position [25, 0]
click at [251, 172] on p "At the beginning of the third week, I increased the dosage to 35.6 mg once dail…" at bounding box center [266, 178] width 174 height 14
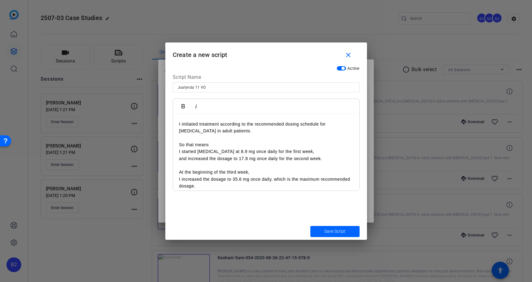
scroll to position [32, 0]
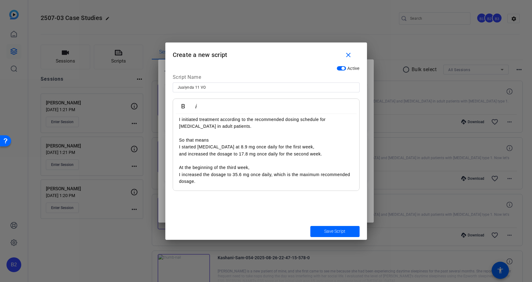
click at [275, 174] on p "I increased the dosage to 35.6 mg once daily, which is the maximum recommended …" at bounding box center [266, 178] width 174 height 14
click at [273, 181] on p "which is the maximum recommended dosage." at bounding box center [266, 181] width 174 height 7
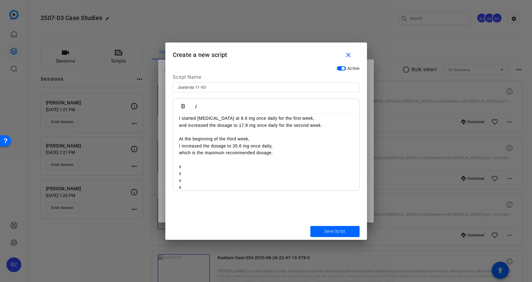
scroll to position [67, 0]
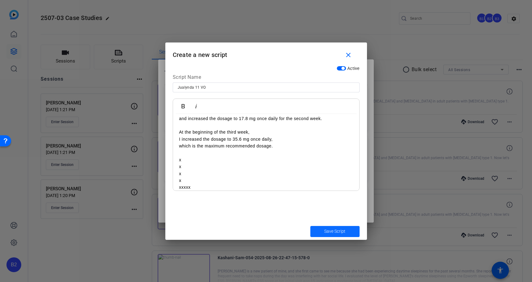
click at [340, 232] on span "Save Script" at bounding box center [334, 231] width 21 height 6
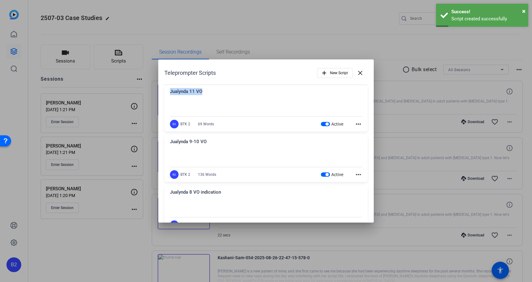
drag, startPoint x: 171, startPoint y: 92, endPoint x: 203, endPoint y: 93, distance: 32.3
click at [203, 93] on div "Jualynda 11 VO" at bounding box center [266, 93] width 192 height 10
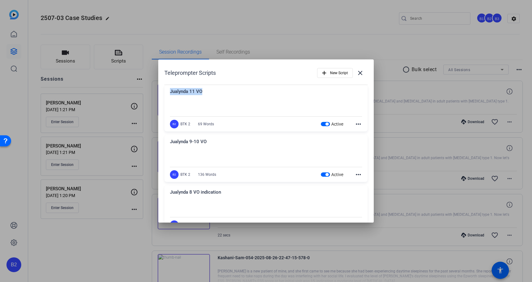
copy div "Jualynda 11 VO"
click at [338, 72] on span "New Script" at bounding box center [339, 73] width 18 height 12
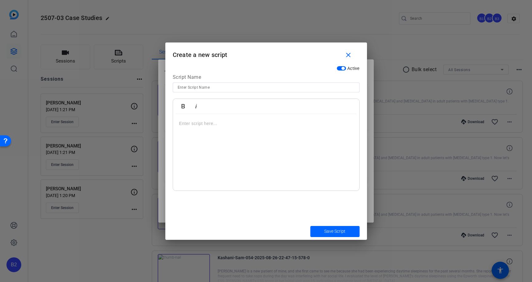
click at [204, 87] on input at bounding box center [266, 87] width 177 height 7
paste input "Jualynda 11 VO"
drag, startPoint x: 195, startPoint y: 87, endPoint x: 212, endPoint y: 88, distance: 16.9
click at [212, 88] on input "Jualynda 11 VO" at bounding box center [266, 87] width 177 height 7
type input "Jualynda 12 OS"
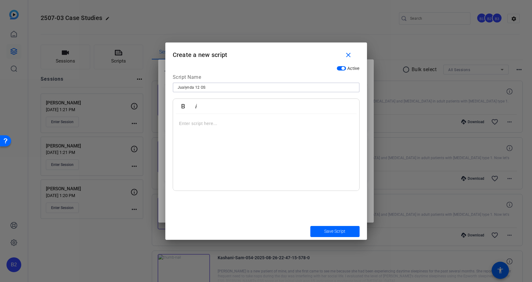
click at [178, 122] on div at bounding box center [266, 152] width 186 height 77
click at [334, 151] on p "When I assessed [PERSON_NAME]’s clinical response at her 2-month follow-up visi…" at bounding box center [266, 155] width 174 height 14
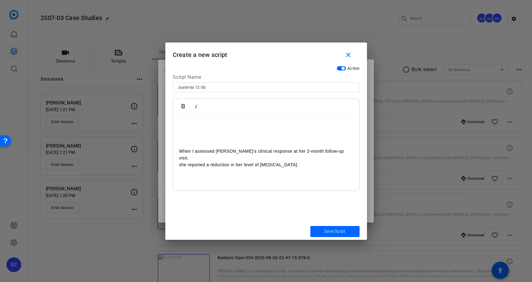
click at [324, 161] on p "she reported a reduction in her level of [MEDICAL_DATA]." at bounding box center [266, 164] width 174 height 7
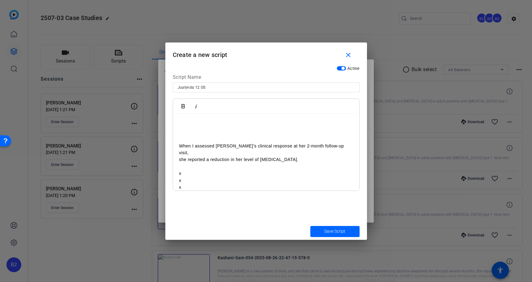
scroll to position [12, 0]
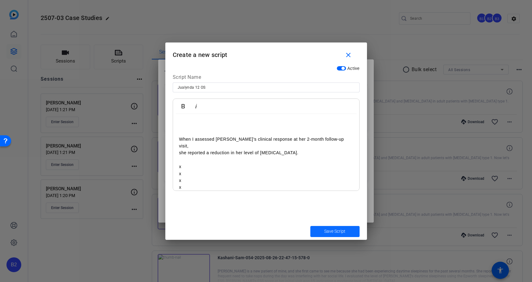
click at [349, 231] on span "submit" at bounding box center [334, 231] width 49 height 15
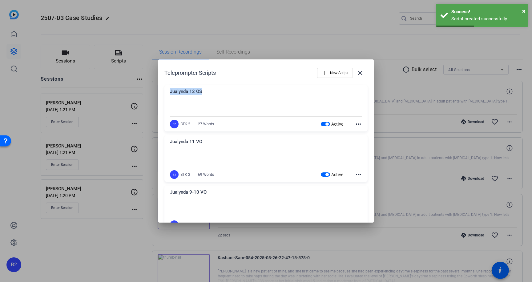
drag, startPoint x: 204, startPoint y: 91, endPoint x: 169, endPoint y: 93, distance: 34.9
click at [169, 93] on div "Jualynda 12 OS When I assessed [PERSON_NAME]’s clinical response at her 2-month…" at bounding box center [265, 108] width 203 height 47
copy div "Jualynda 12 OS"
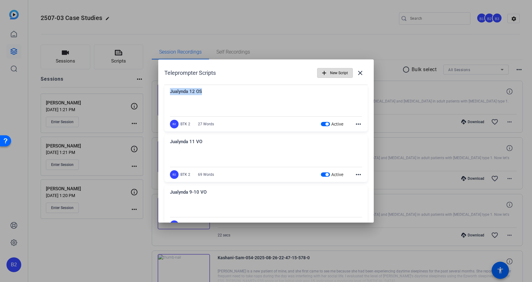
click at [336, 73] on span "New Script" at bounding box center [339, 73] width 18 height 12
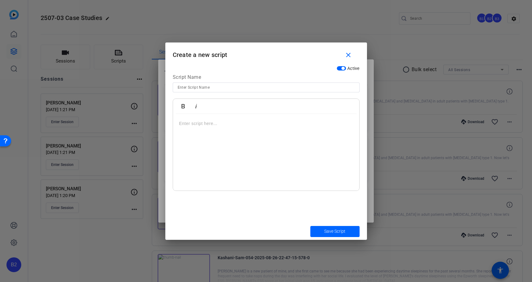
click at [185, 88] on input at bounding box center [266, 87] width 177 height 7
paste input "Jualynda 12 OS"
drag, startPoint x: 197, startPoint y: 86, endPoint x: 210, endPoint y: 86, distance: 12.6
click at [210, 86] on input "Jualynda 12 OS" at bounding box center [266, 87] width 177 height 7
type input "Jualynda 13 VO"
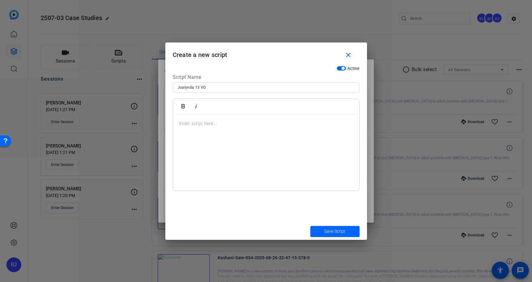
click at [180, 124] on p at bounding box center [266, 123] width 174 height 7
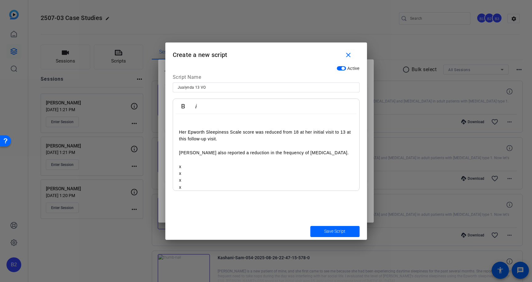
scroll to position [26, 0]
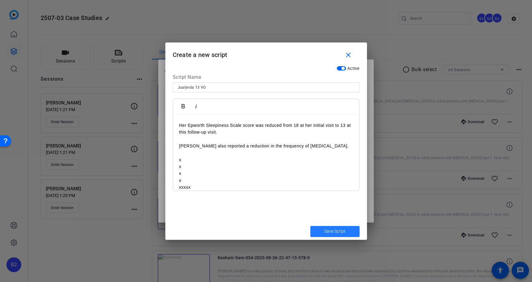
click at [344, 231] on span "Save Script" at bounding box center [334, 231] width 21 height 6
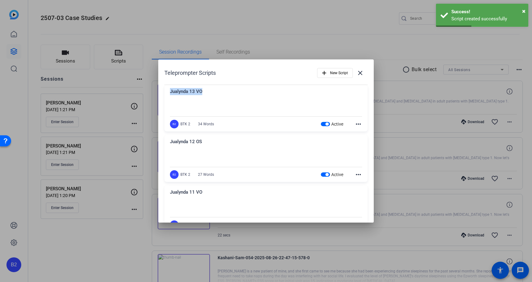
drag, startPoint x: 203, startPoint y: 91, endPoint x: 168, endPoint y: 92, distance: 34.8
click at [168, 92] on div "Jualynda 13 VO Her Epworth Sleepiness Scale score was reduced from 18 at her in…" at bounding box center [265, 108] width 203 height 47
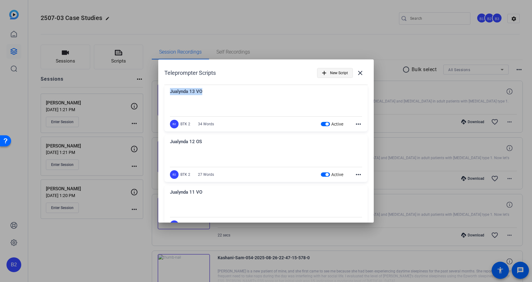
click at [333, 70] on span "New Script" at bounding box center [339, 73] width 18 height 12
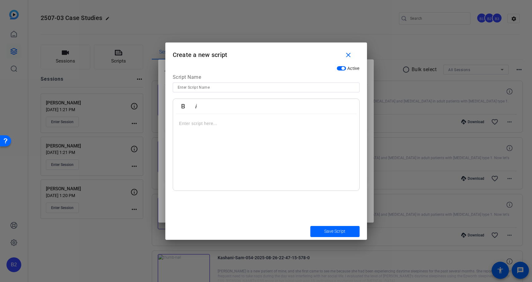
click at [190, 88] on input at bounding box center [266, 87] width 177 height 7
paste input "Jualynda 13 VO"
click at [199, 87] on input "Jualynda 13 VO" at bounding box center [266, 87] width 177 height 7
drag, startPoint x: 200, startPoint y: 87, endPoint x: 210, endPoint y: 87, distance: 9.9
click at [210, 87] on input "Jualynda 14 VO" at bounding box center [266, 87] width 177 height 7
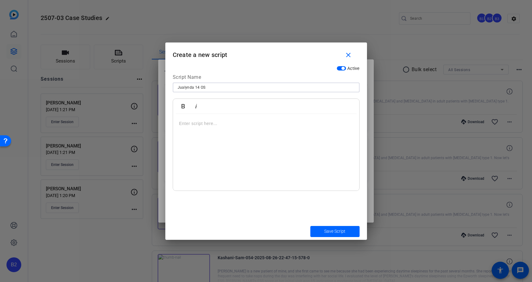
type input "Jualynda 14 OS"
click at [179, 121] on p at bounding box center [266, 123] width 174 height 7
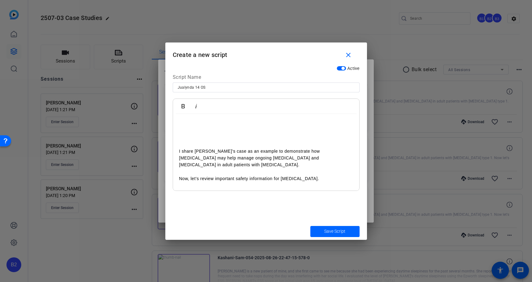
click at [256, 150] on p "I share [PERSON_NAME]’s case as an example to demonstrate how [MEDICAL_DATA] ma…" at bounding box center [266, 158] width 174 height 21
click at [332, 157] on p "to demonstrate how [MEDICAL_DATA] may help manage ongoing [MEDICAL_DATA] and [M…" at bounding box center [266, 162] width 174 height 14
click at [302, 178] on p "Now, let’s review important safety information for [MEDICAL_DATA]." at bounding box center [266, 178] width 174 height 7
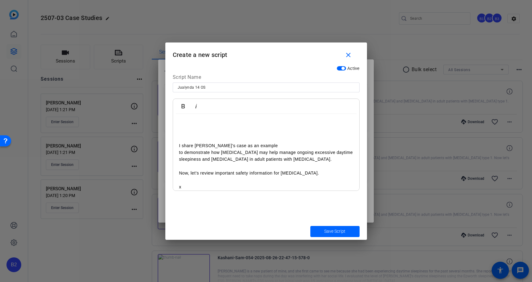
scroll to position [0, 0]
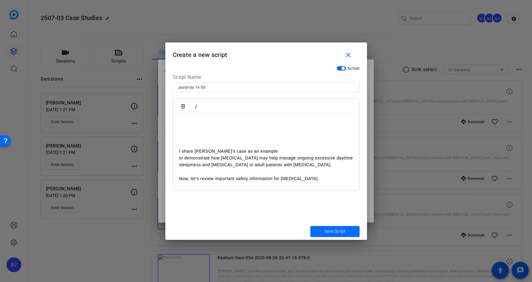
click at [341, 231] on span "Save Script" at bounding box center [334, 231] width 21 height 6
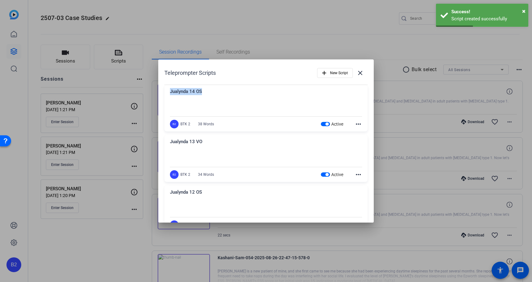
drag, startPoint x: 203, startPoint y: 91, endPoint x: 167, endPoint y: 91, distance: 35.7
click at [167, 91] on div "Jualynda 14 OS I share [PERSON_NAME]’s case as an example to demonstrate how [M…" at bounding box center [265, 108] width 203 height 47
click at [336, 72] on span "New Script" at bounding box center [339, 73] width 18 height 12
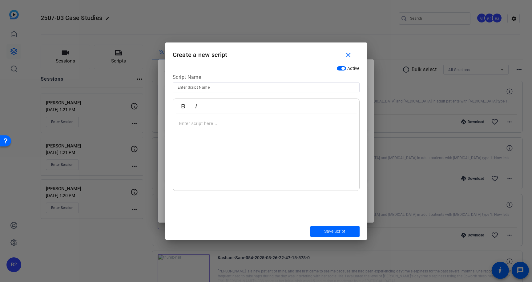
click at [203, 86] on input at bounding box center [266, 87] width 177 height 7
paste input "Jualynda 14 OS"
click at [198, 86] on input "Jualynda 14 OS" at bounding box center [266, 87] width 177 height 7
type input "Jualynda 16 OS"
drag, startPoint x: 179, startPoint y: 123, endPoint x: 183, endPoint y: 119, distance: 5.9
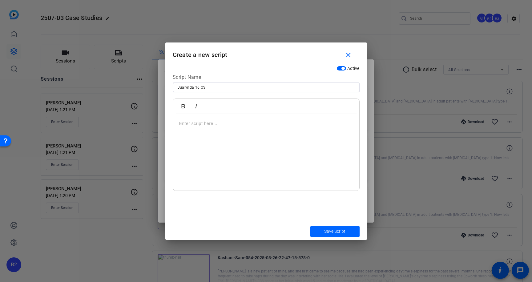
click at [179, 123] on div at bounding box center [266, 152] width 186 height 77
click at [180, 150] on p "Visit [DOMAIN_NAME] to watch more [MEDICAL_DATA] patient case studies." at bounding box center [266, 151] width 174 height 7
click at [315, 131] on p "Visit [DOMAIN_NAME] to watch more [MEDICAL_DATA] patient case studies." at bounding box center [266, 130] width 174 height 7
drag, startPoint x: 179, startPoint y: 144, endPoint x: 183, endPoint y: 144, distance: 3.4
click at [183, 144] on p "x" at bounding box center [266, 144] width 174 height 7
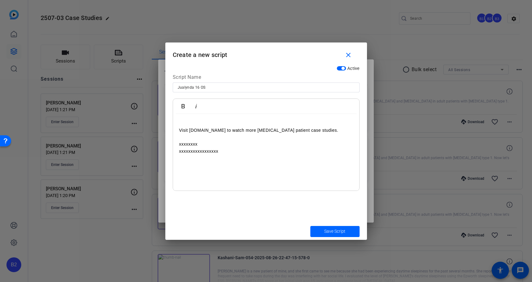
click at [178, 128] on div "Visit [DOMAIN_NAME] to watch more [MEDICAL_DATA] patient case studies. xxxxxxxx…" at bounding box center [266, 152] width 186 height 77
click at [180, 122] on p at bounding box center [266, 123] width 174 height 7
click at [180, 118] on div "Visit [DOMAIN_NAME] to watch more [MEDICAL_DATA] patient case studies. xxxxxxxx…" at bounding box center [266, 152] width 186 height 77
click at [333, 232] on span "Save Script" at bounding box center [334, 231] width 21 height 6
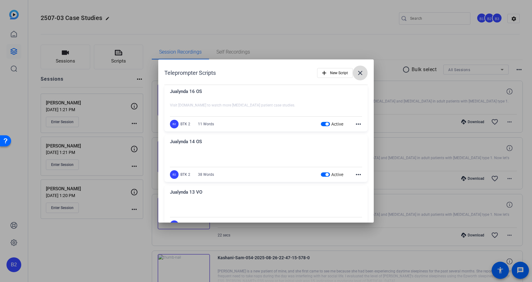
click at [358, 72] on mat-icon "close" at bounding box center [360, 72] width 7 height 7
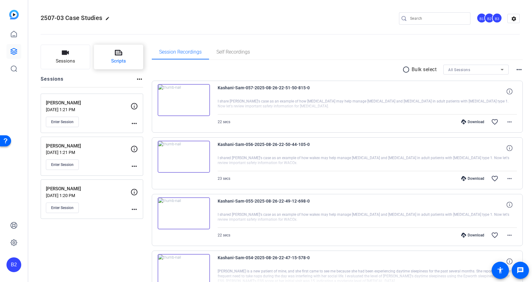
click at [118, 54] on icon at bounding box center [118, 52] width 7 height 7
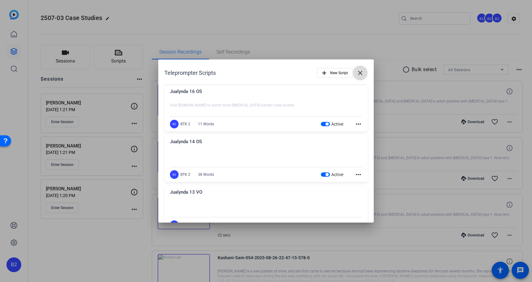
click at [357, 73] on mat-icon "close" at bounding box center [360, 72] width 7 height 7
